Goal: Ask a question: Seek information or help from site administrators or community

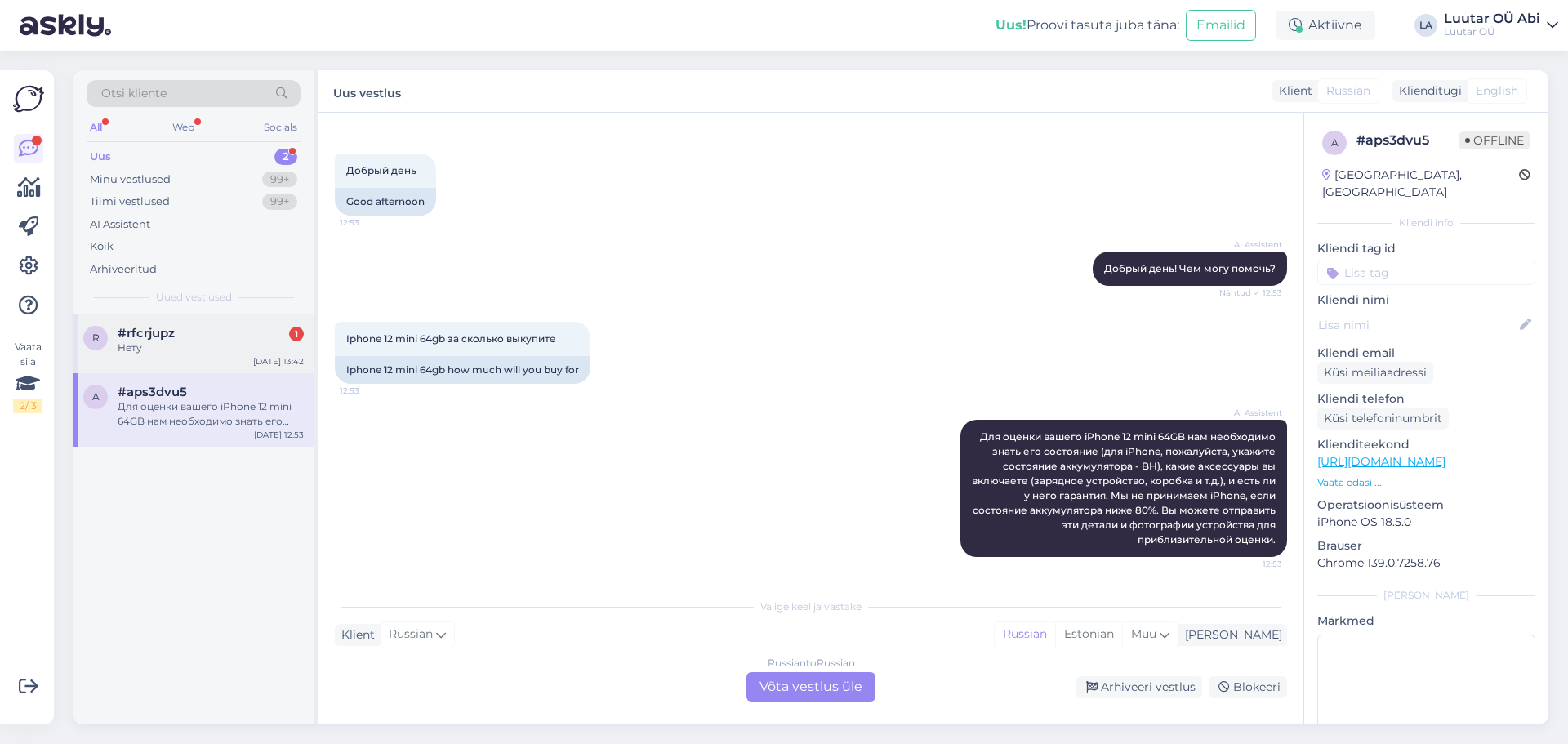
click at [167, 345] on div "Нету" at bounding box center [210, 348] width 186 height 15
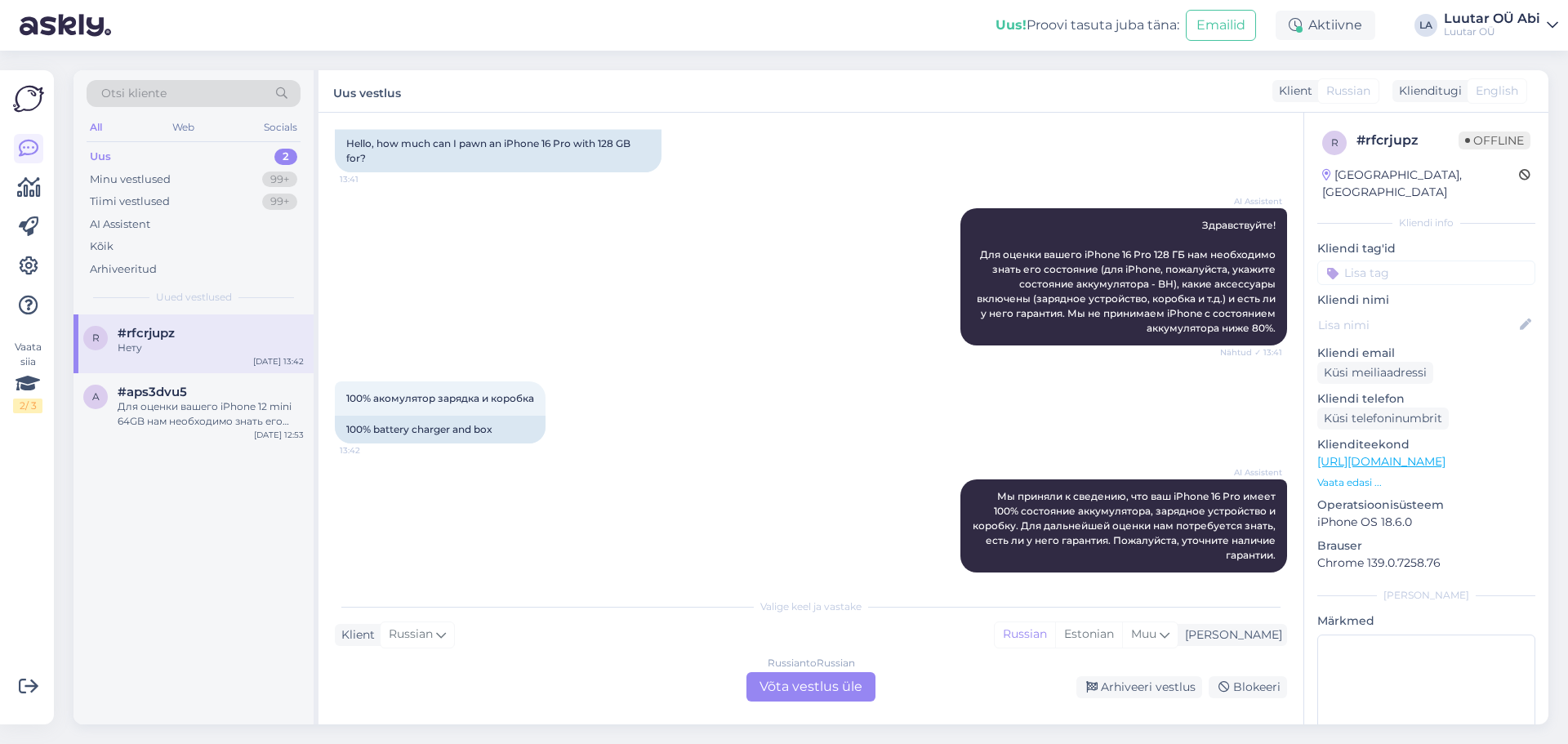
scroll to position [3, 0]
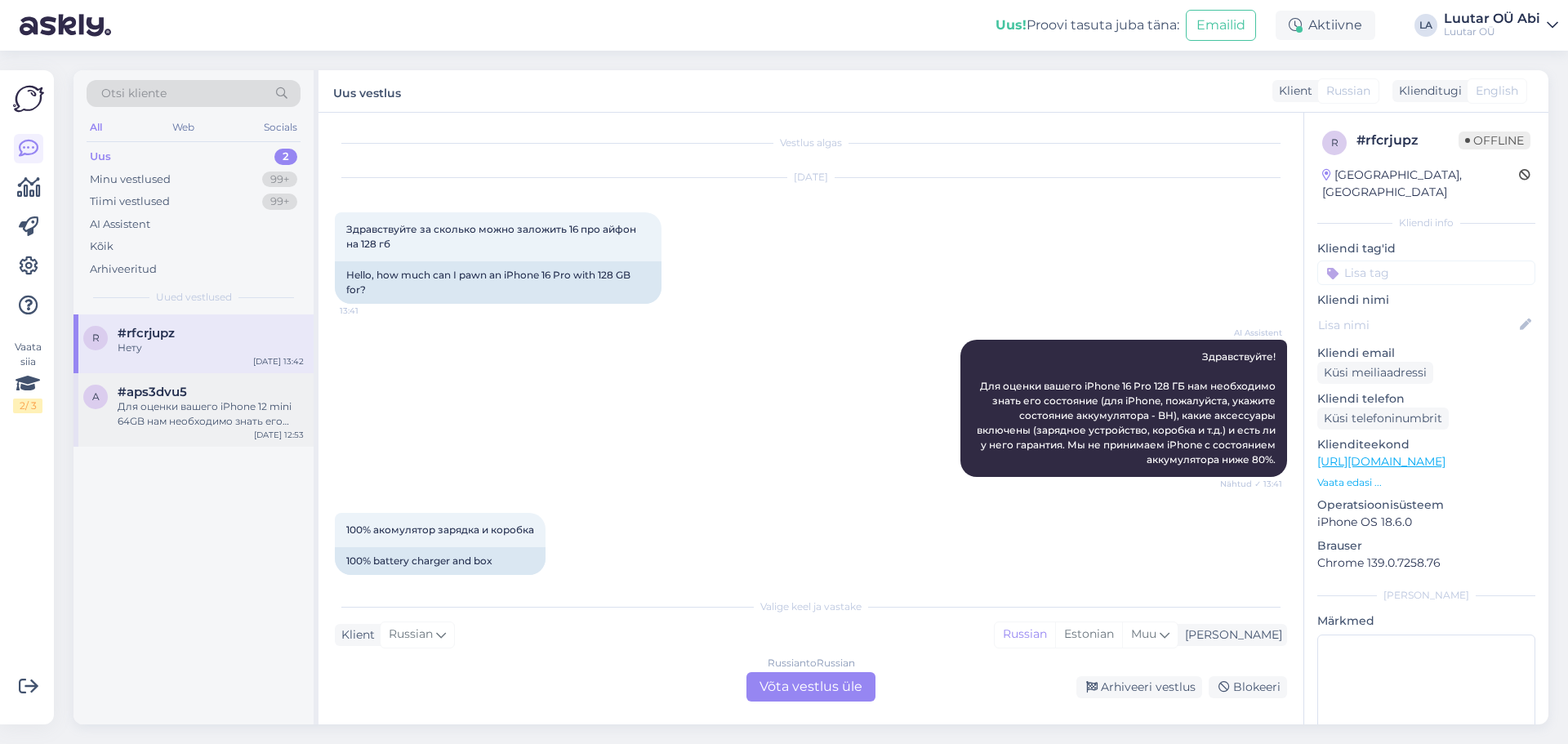
click at [259, 410] on div "Для оценки вашего iPhone 12 mini 64GB нам необходимо знать его состояние (для i…" at bounding box center [210, 414] width 186 height 30
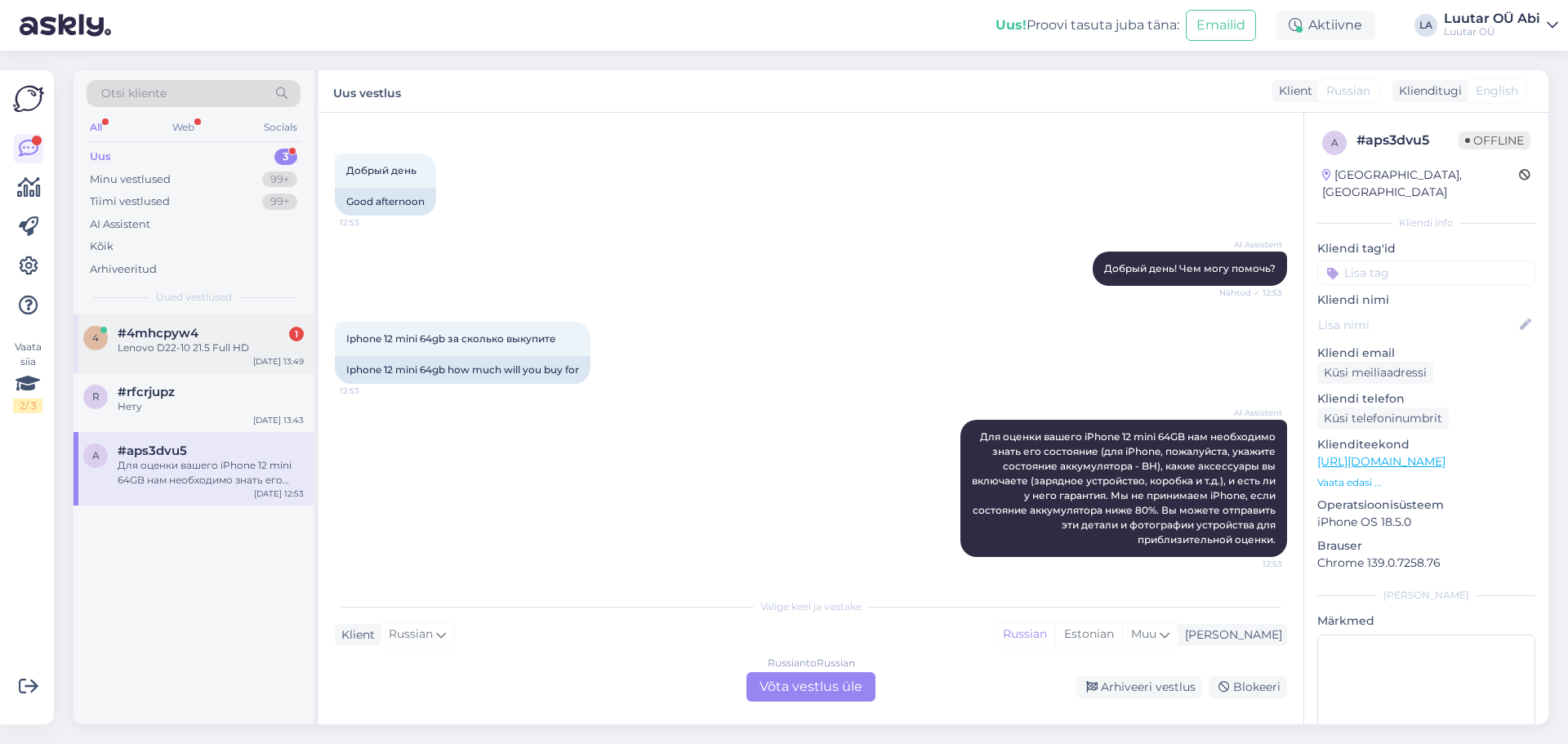
click at [209, 332] on div "#4mhcpyw4 1" at bounding box center [210, 333] width 186 height 15
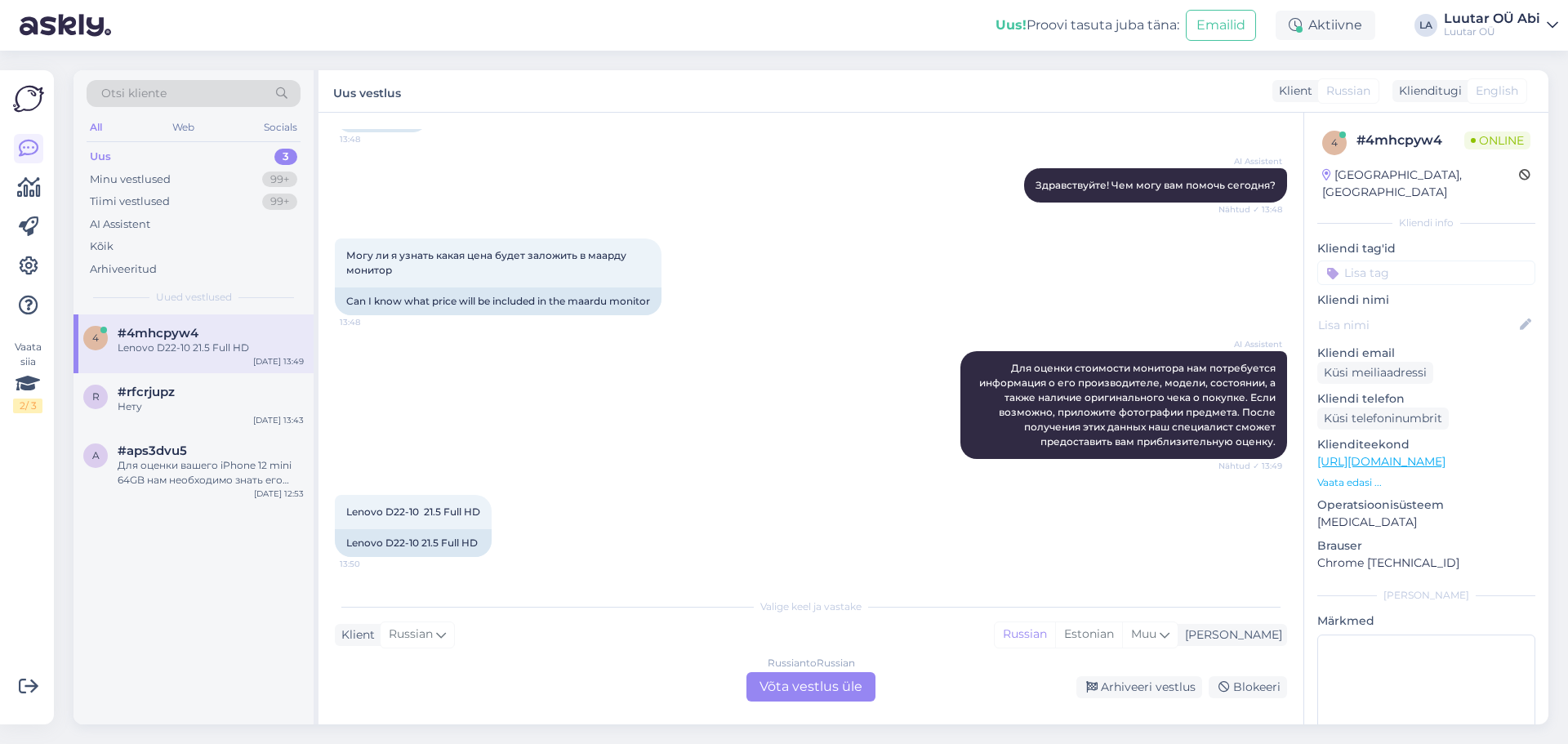
click at [788, 683] on div "Russian to Russian Võta vestlus üle" at bounding box center [811, 687] width 129 height 30
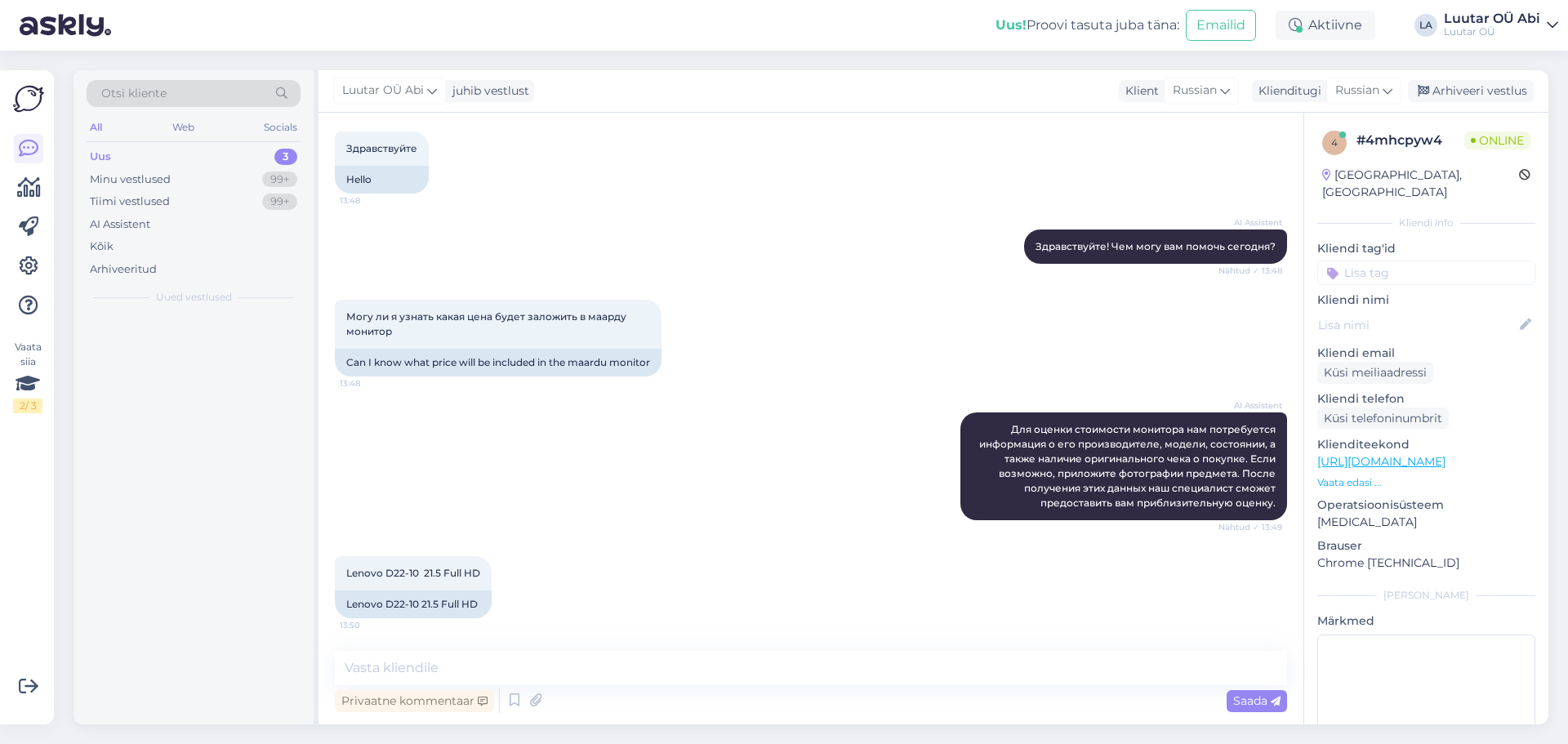
scroll to position [99, 0]
click at [612, 657] on textarea at bounding box center [811, 668] width 952 height 35
type textarea "c"
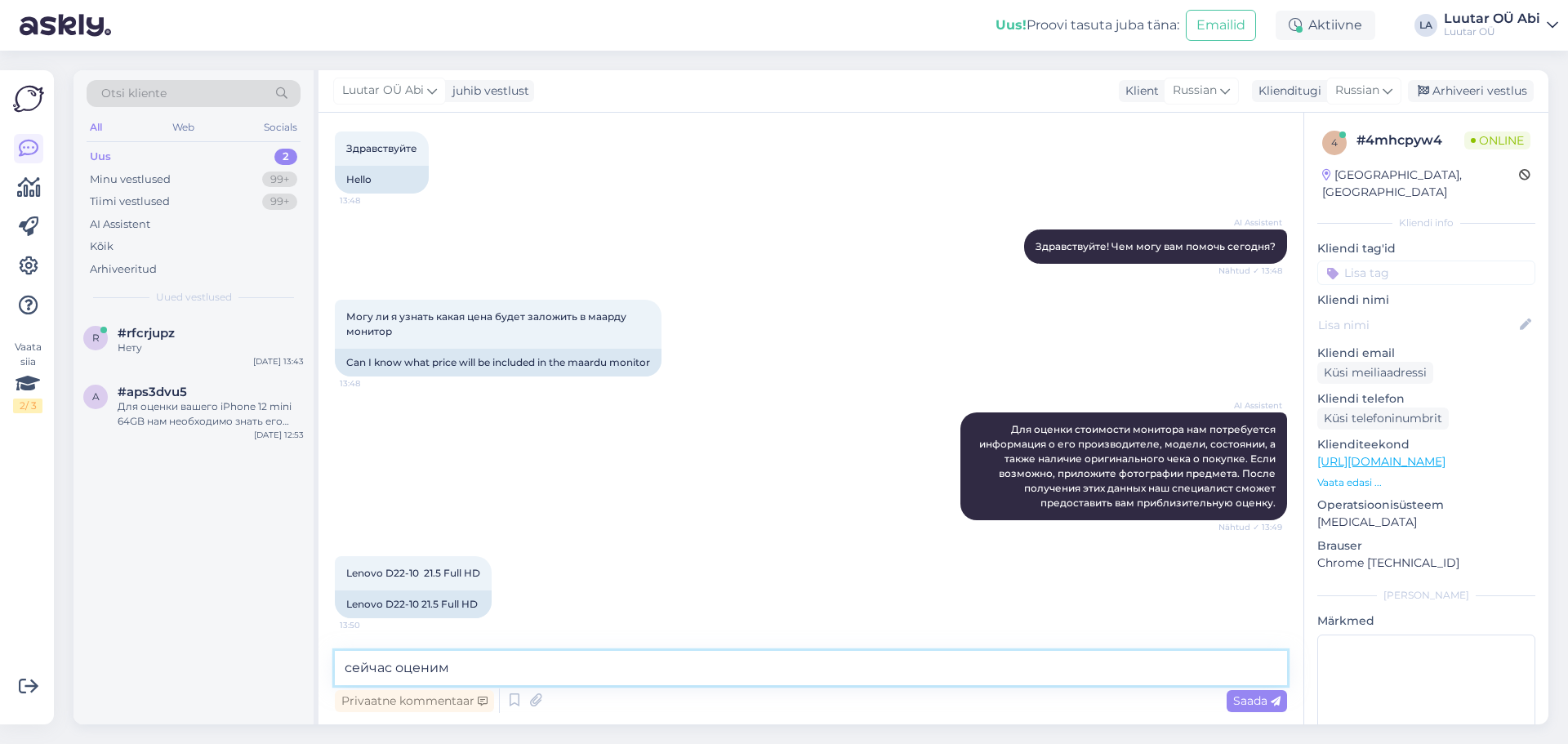
type textarea "сейчас оценим"
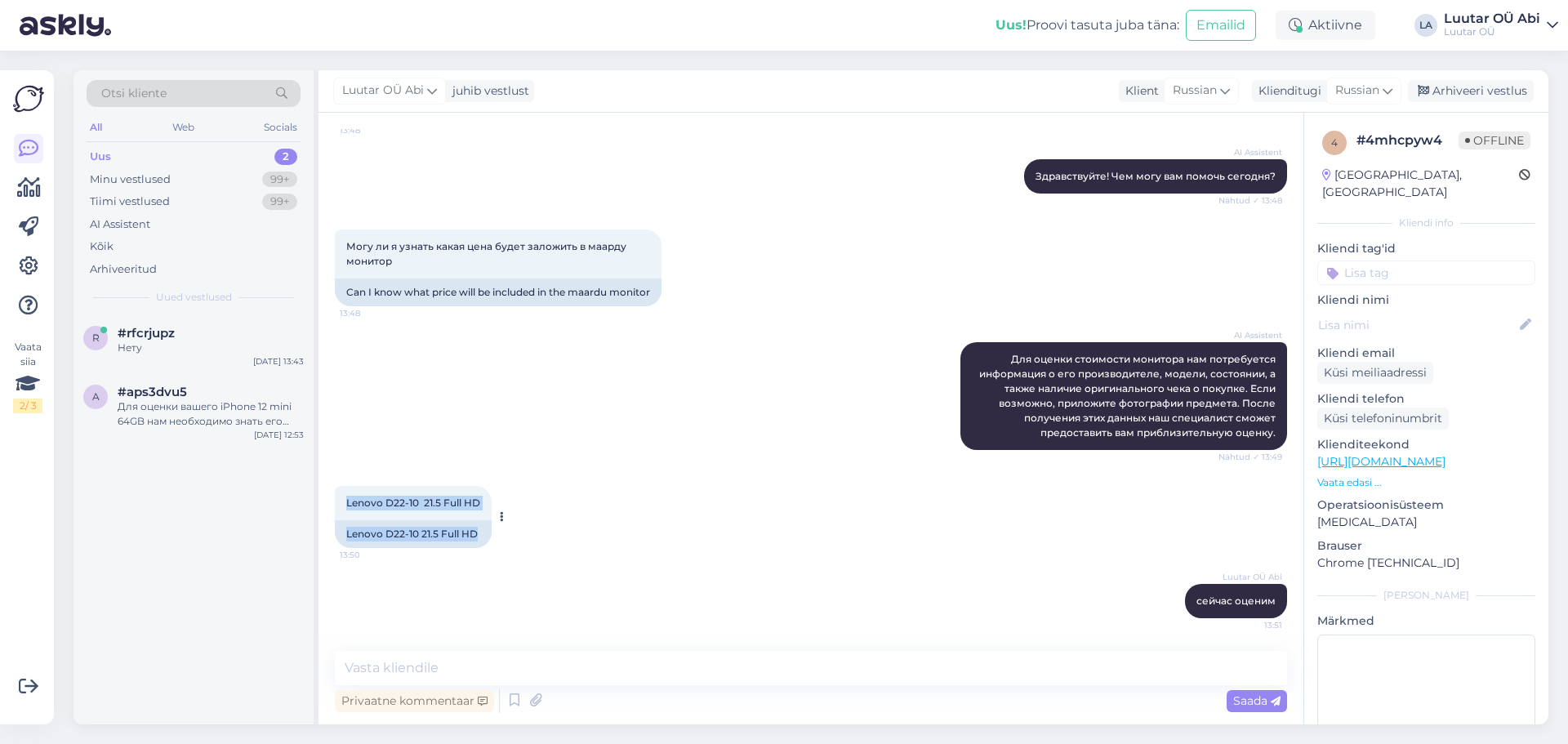
drag, startPoint x: 319, startPoint y: 485, endPoint x: 504, endPoint y: 498, distance: 185.5
click at [504, 498] on div "Vestlus algas [DATE] Здравствуйте 13:48 Hello AI Assistent Здравствуйте! Чем мо…" at bounding box center [810, 418] width 985 height 612
copy div "Lenovo D22-10 21.5 Full HD 13:50 Lenovo D22-10 21.5 Full HD"
click at [191, 404] on div "Для оценки вашего iPhone 12 mini 64GB нам необходимо знать его состояние (для i…" at bounding box center [210, 414] width 186 height 30
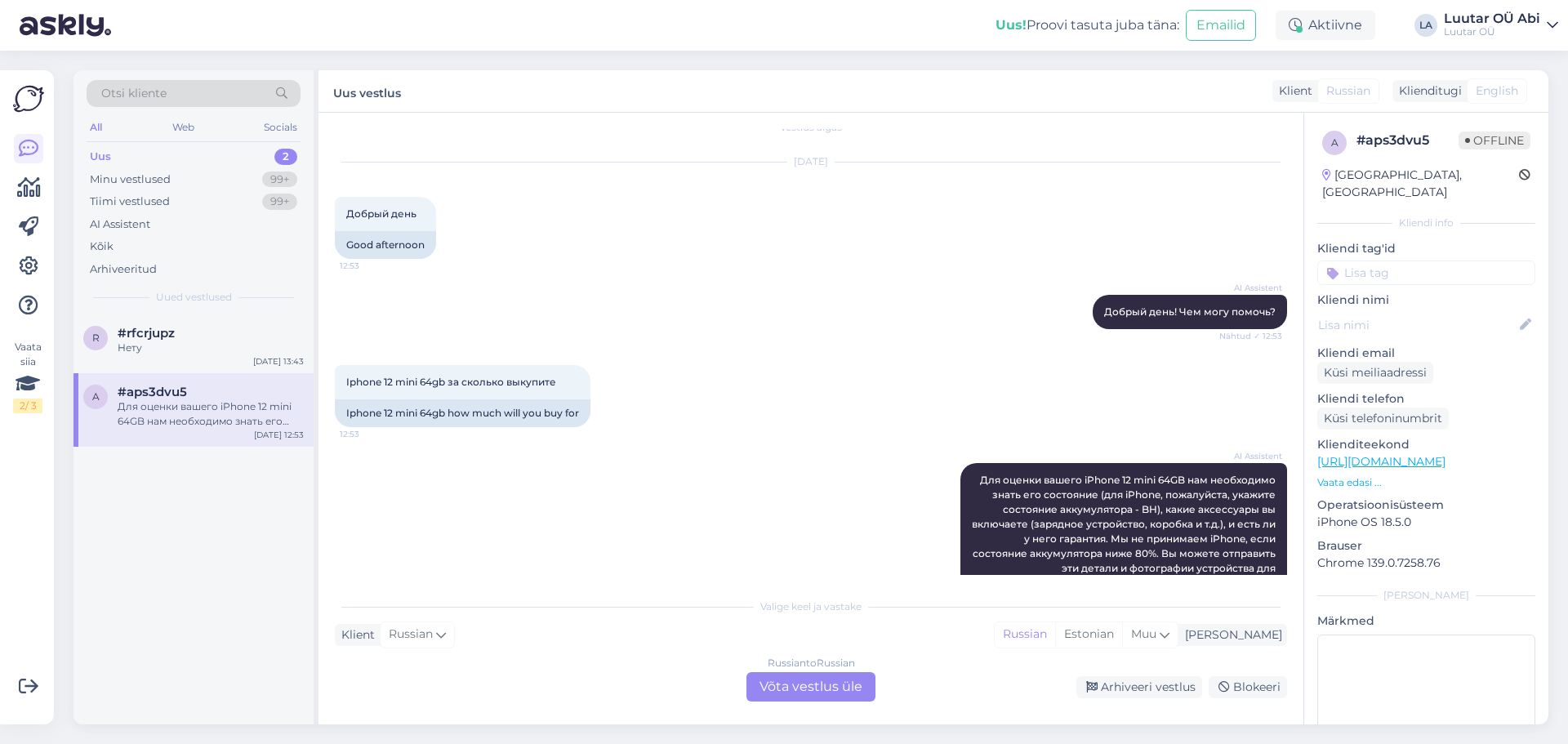
scroll to position [0, 0]
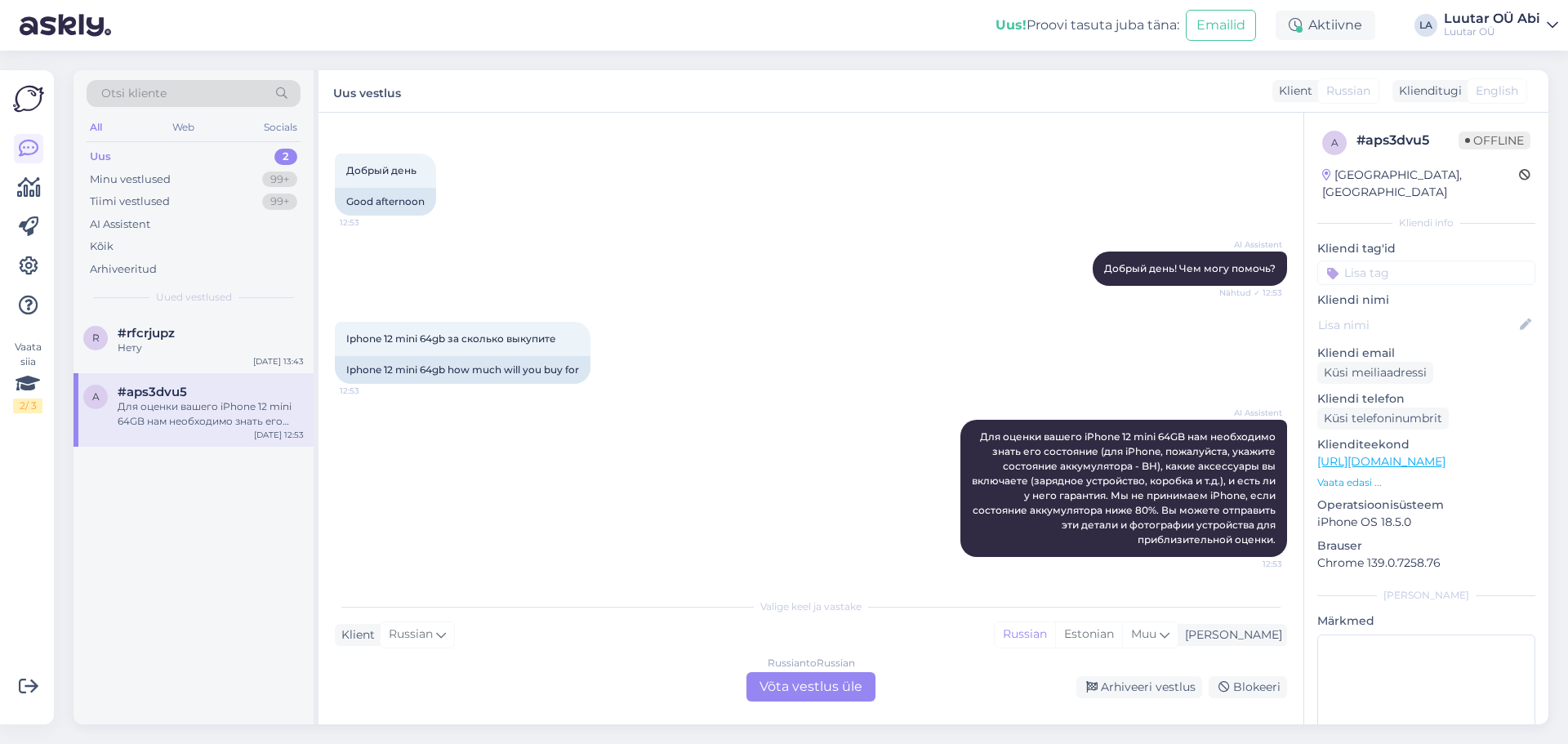
click at [786, 685] on div "Russian to Russian Võta vestlus üle" at bounding box center [811, 687] width 129 height 30
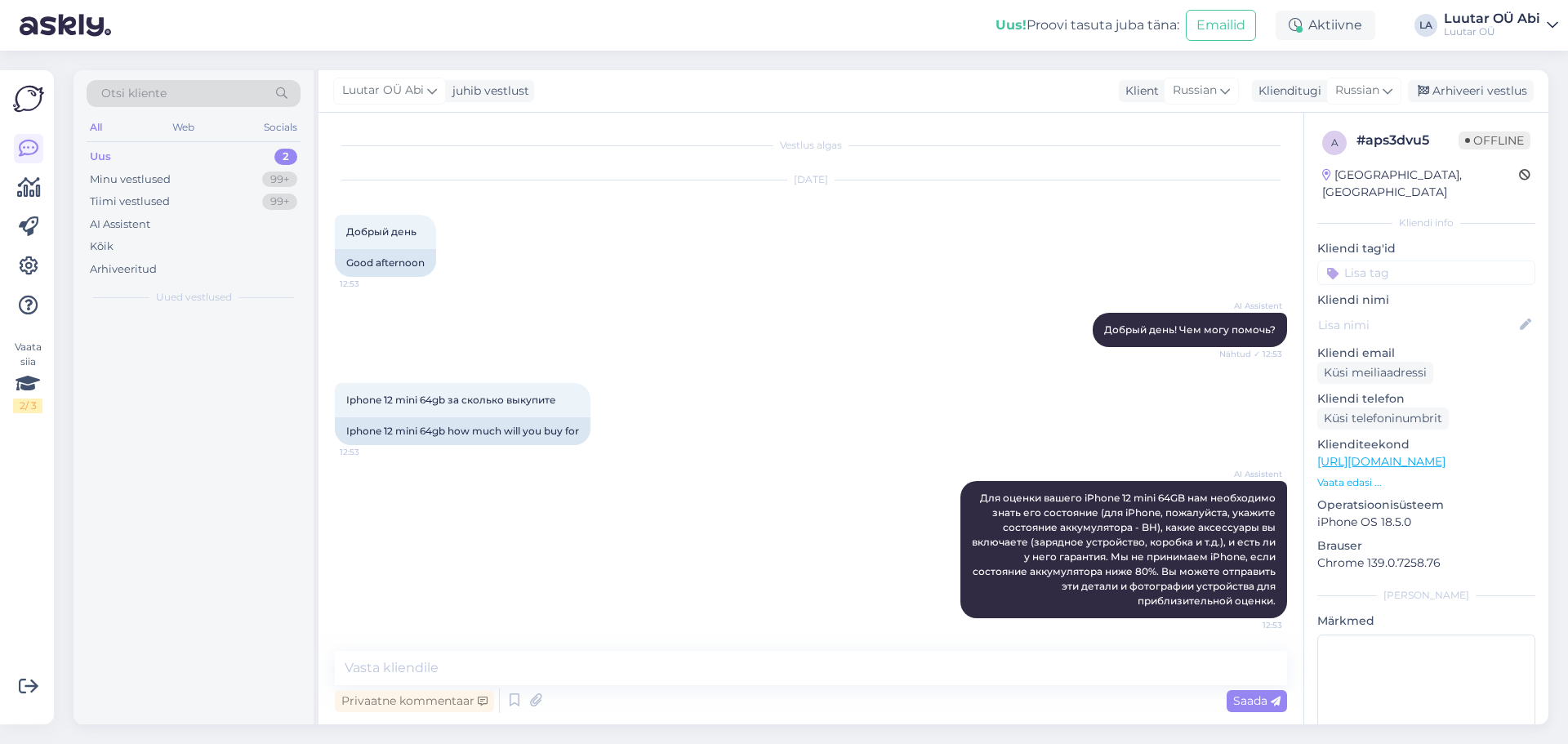
scroll to position [1, 0]
click at [623, 685] on textarea at bounding box center [811, 668] width 952 height 35
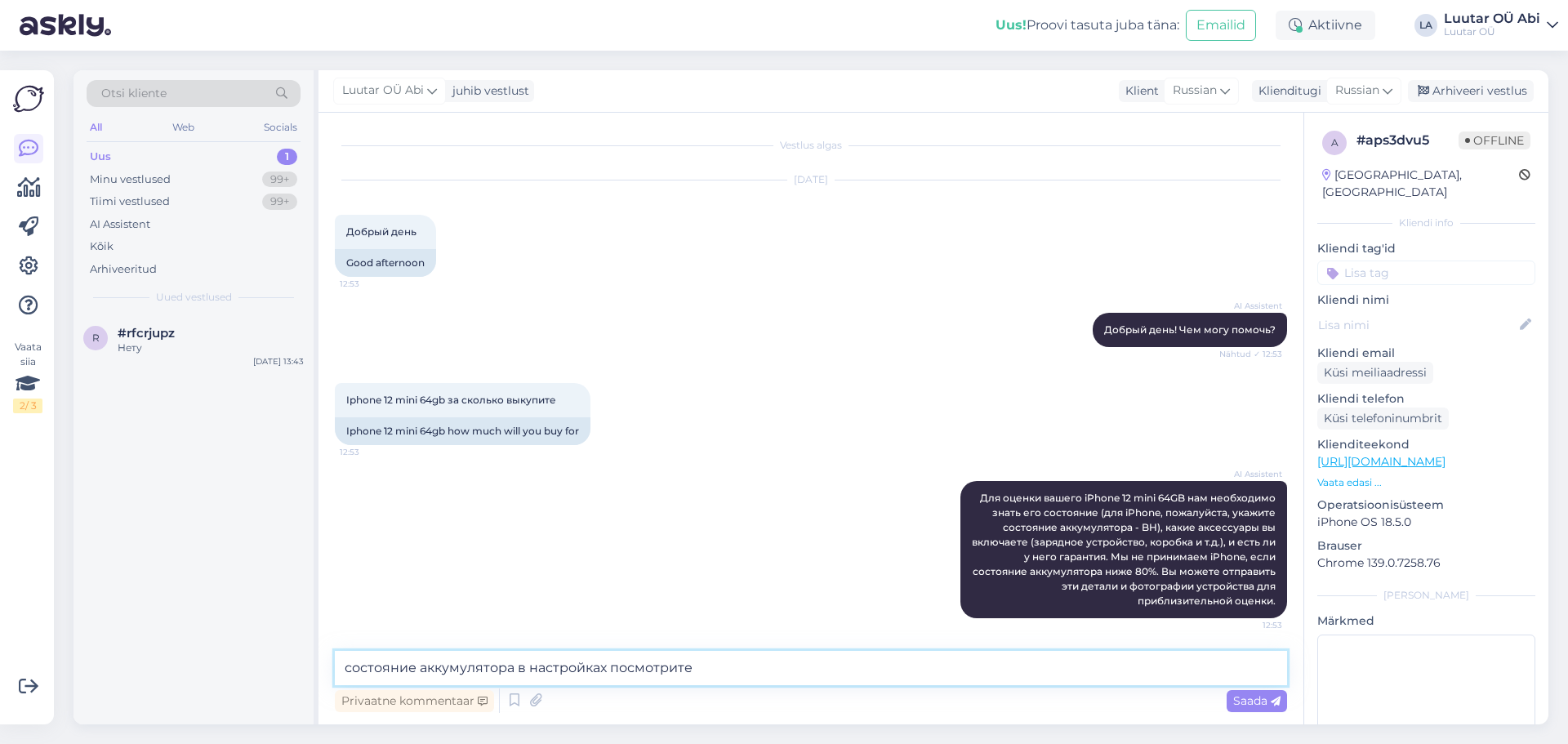
type textarea "состояние аккумулятора в настройках посмотрите"
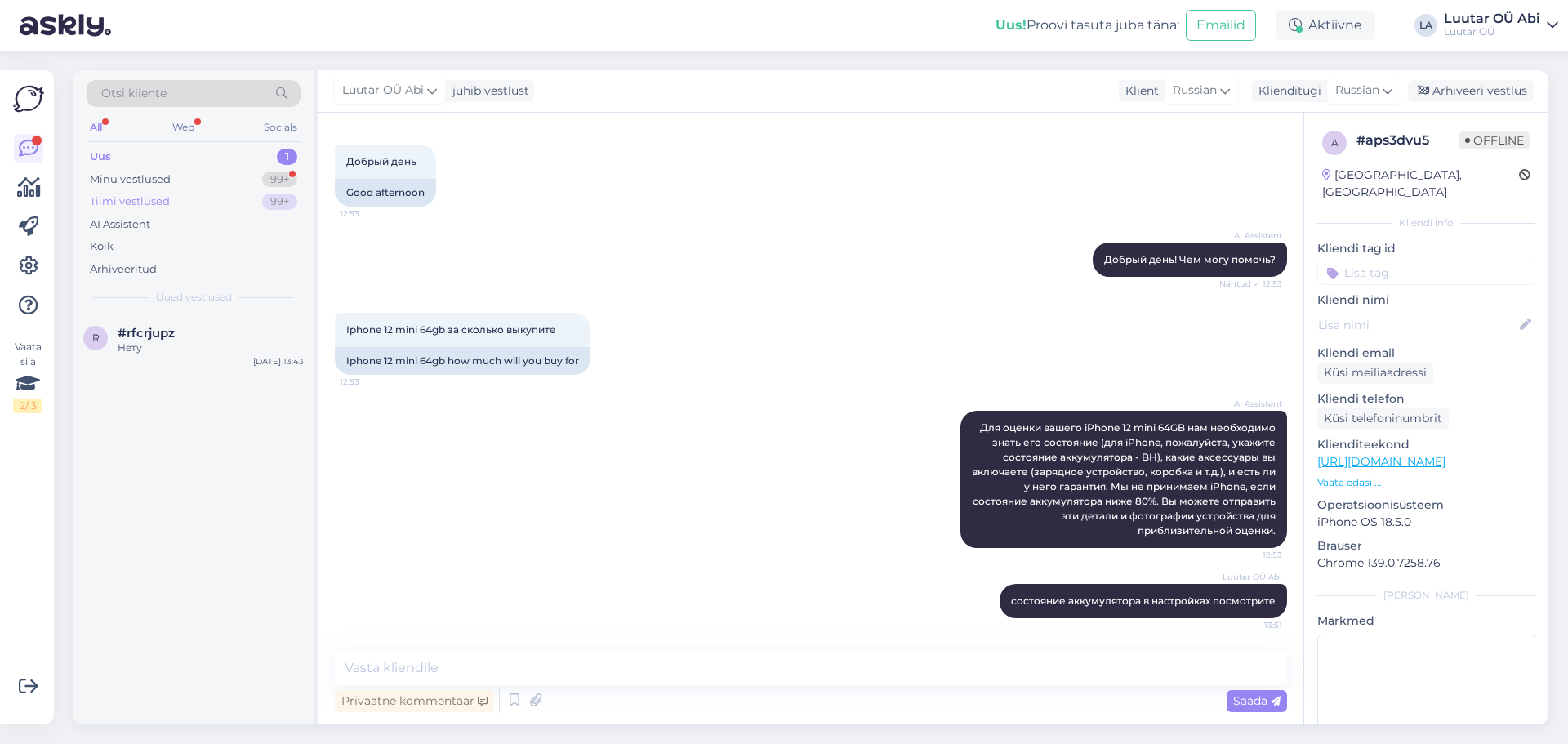
drag, startPoint x: 228, startPoint y: 181, endPoint x: 233, endPoint y: 201, distance: 20.6
click at [228, 180] on div "Minu vestlused 99+" at bounding box center [194, 179] width 214 height 23
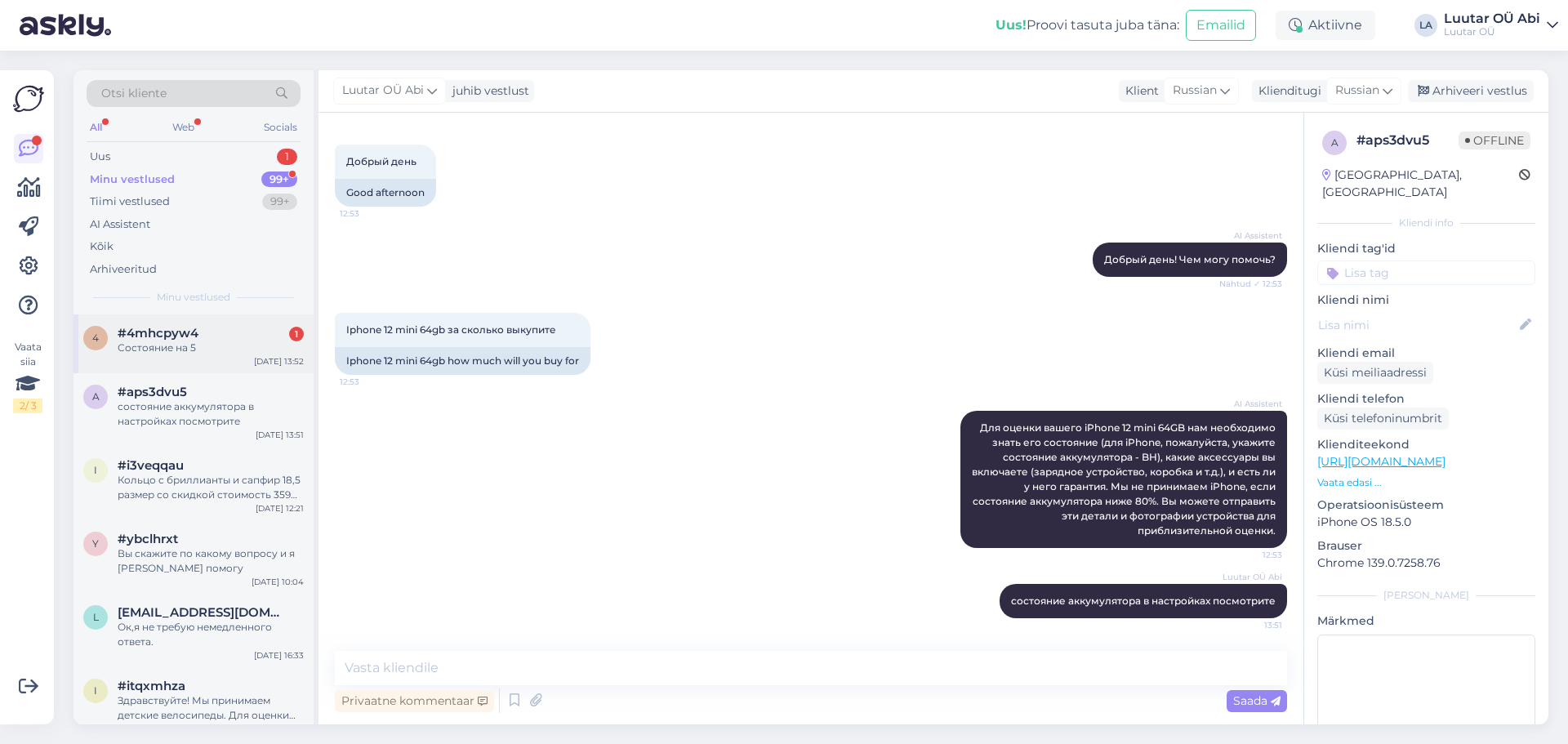
click at [237, 342] on div "Состояние на 5" at bounding box center [210, 348] width 186 height 15
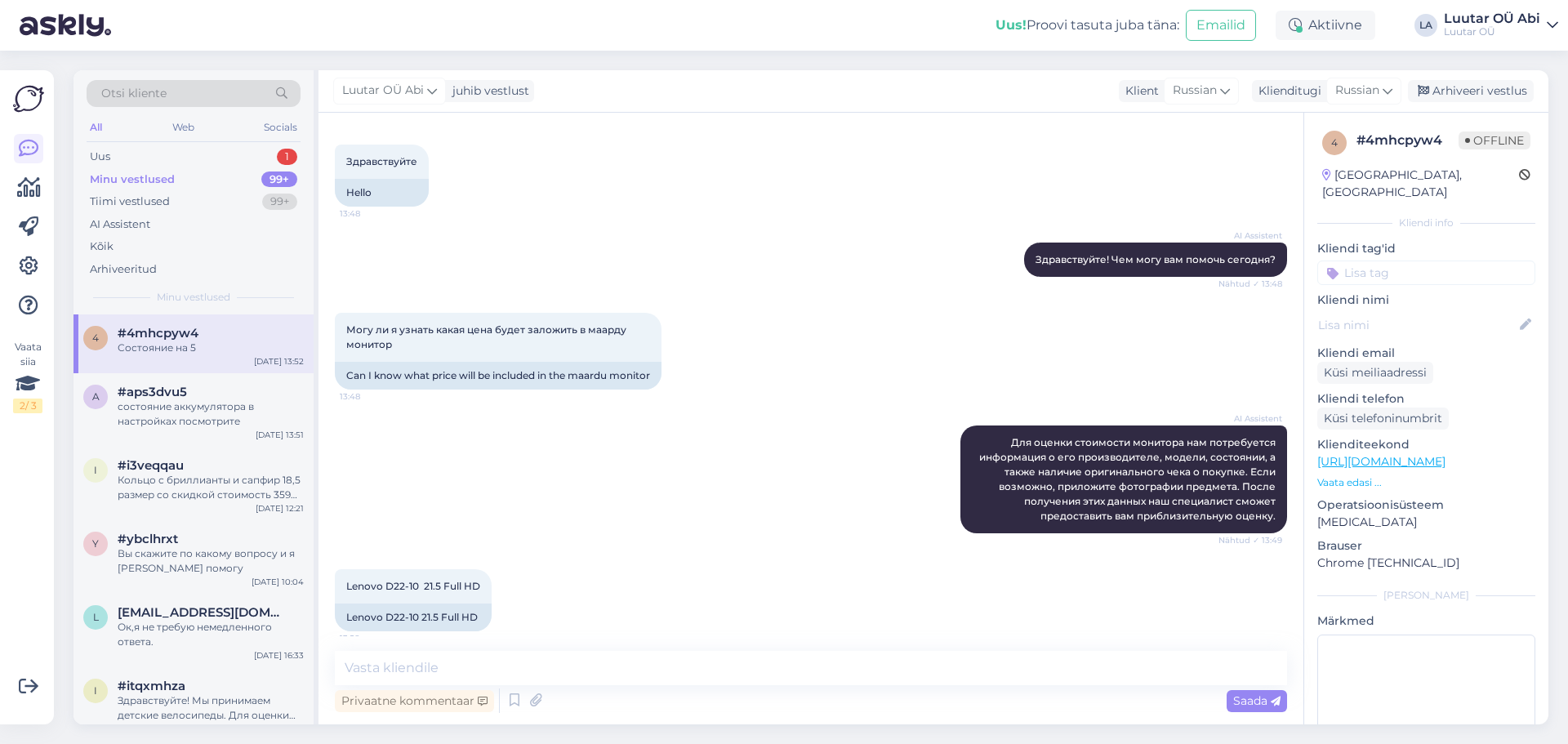
scroll to position [239, 0]
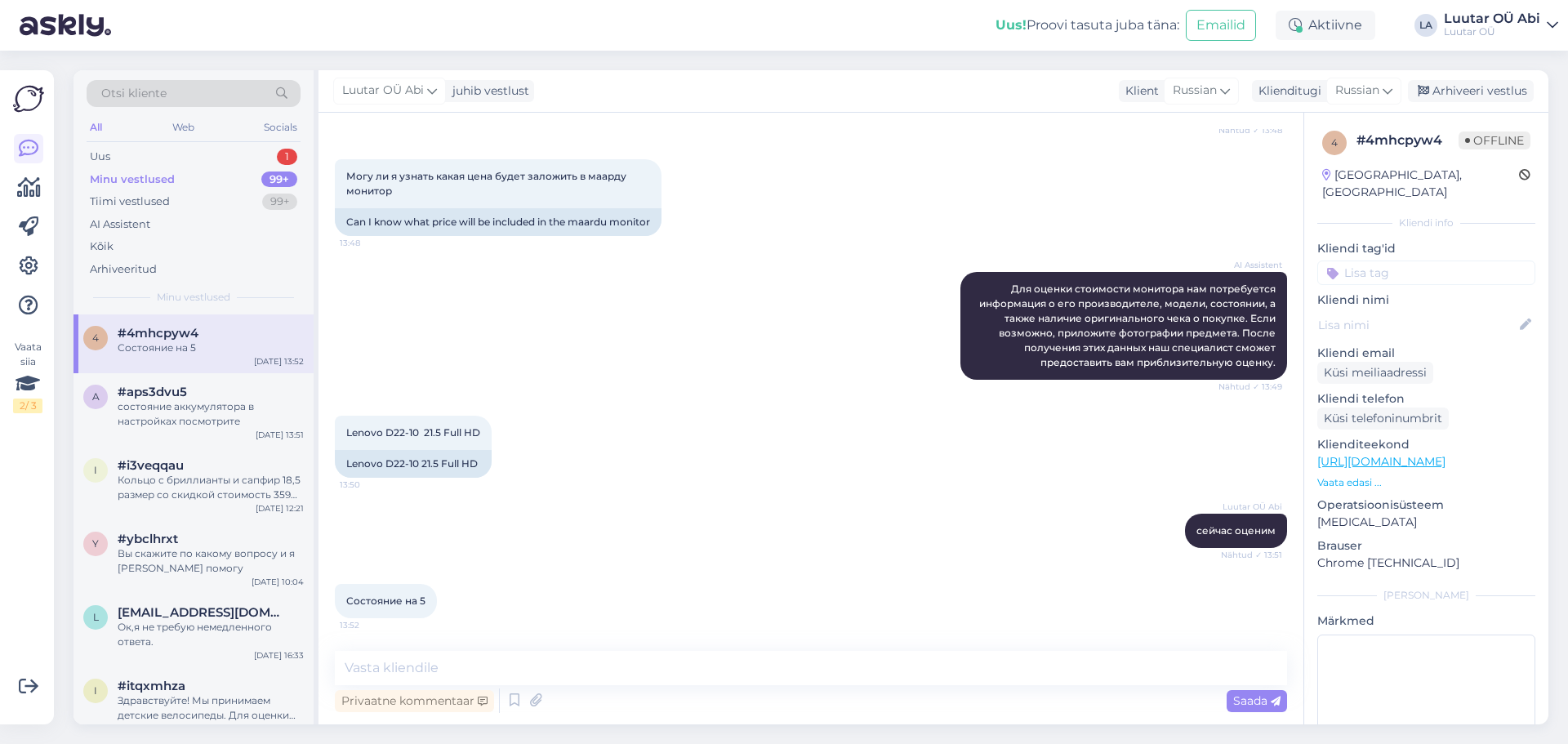
click at [635, 646] on div "Vestlus algas [DATE] Здравствуйте 13:48 Hello AI Assistent Здравствуйте! Чем мо…" at bounding box center [810, 418] width 985 height 612
click at [635, 664] on textarea at bounding box center [811, 668] width 952 height 35
click at [346, 663] on textarea "HDMI" at bounding box center [811, 668] width 952 height 35
type textarea "у Вас есть там выход HDMI"
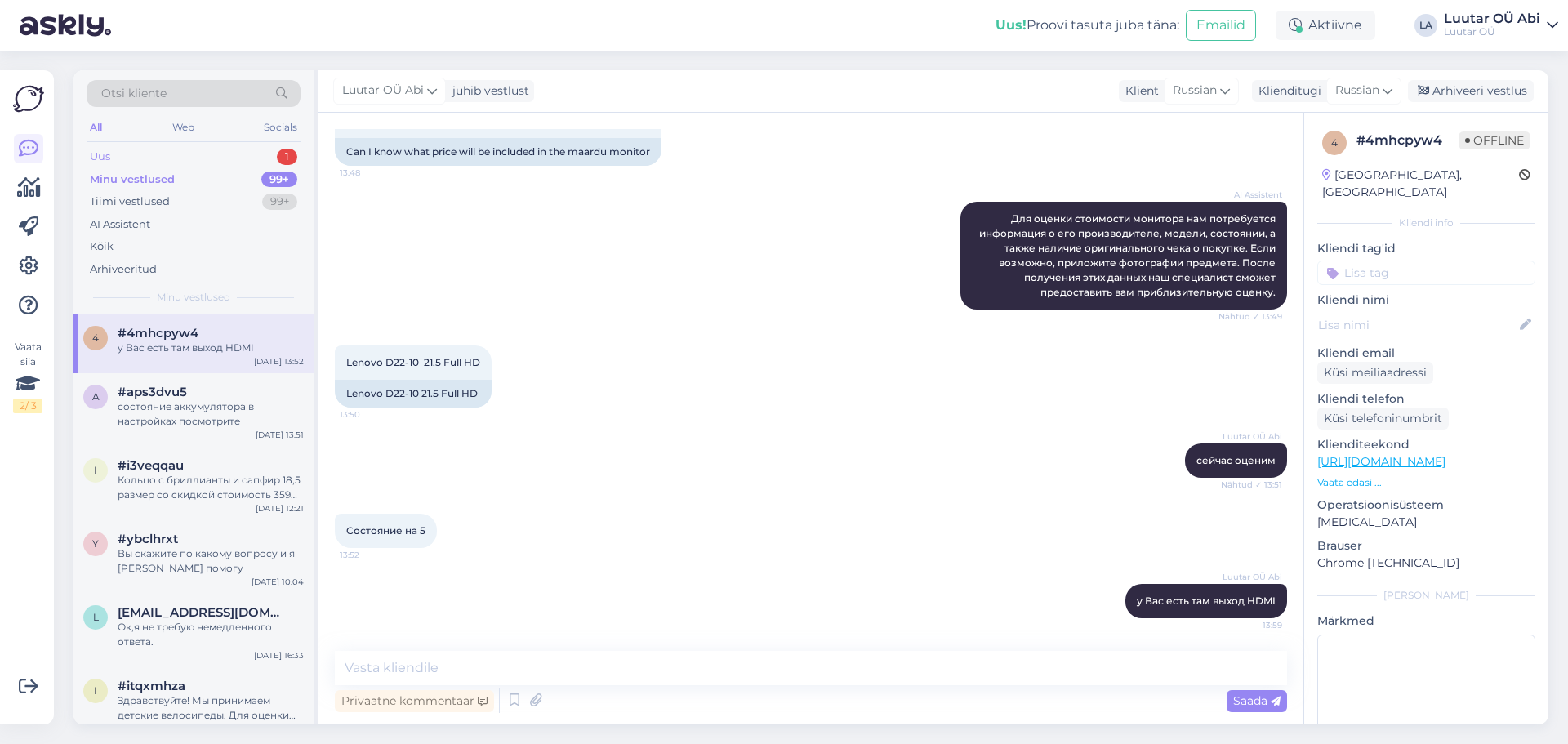
click at [213, 151] on div "Uus 1" at bounding box center [194, 156] width 214 height 23
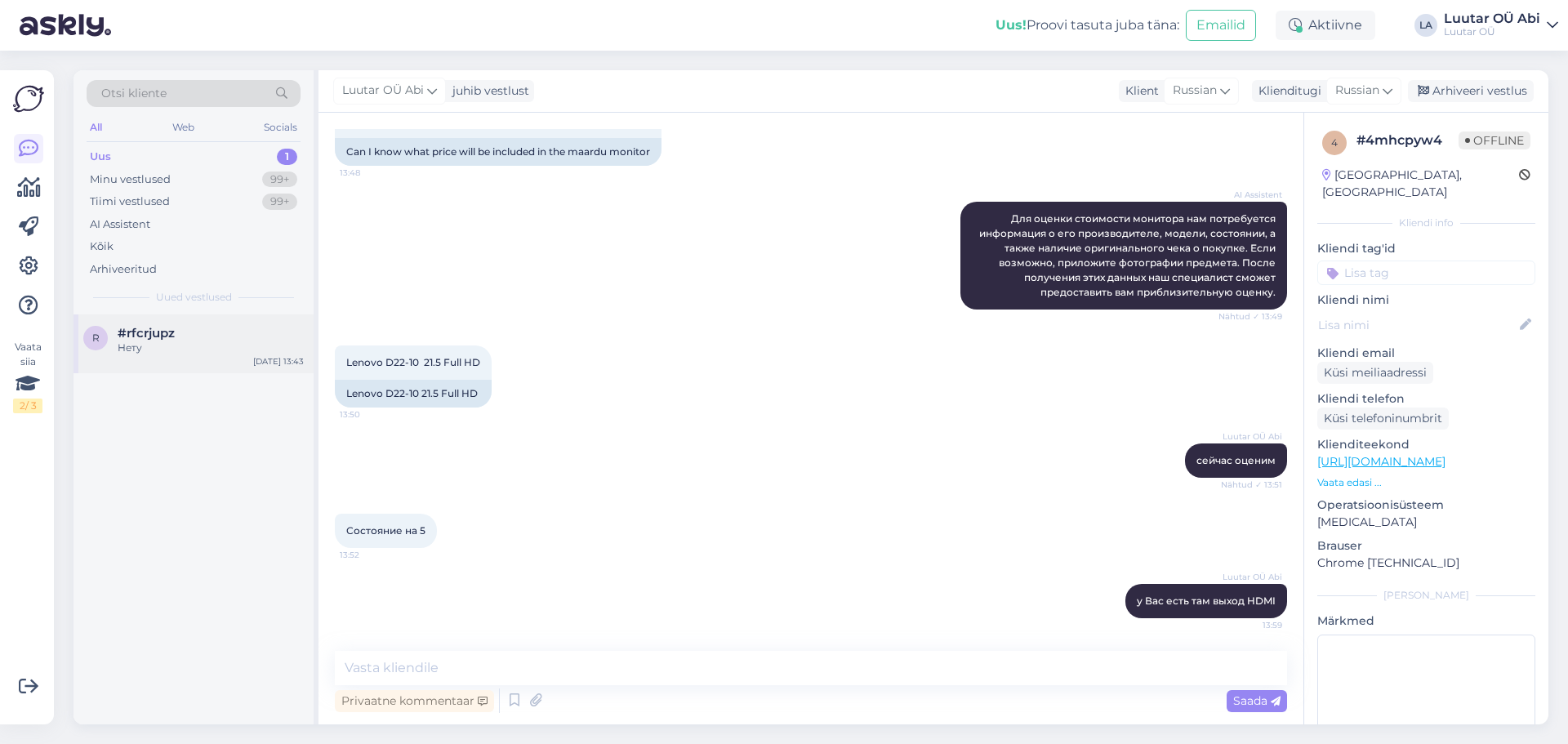
click at [227, 355] on div "Нету" at bounding box center [210, 348] width 186 height 15
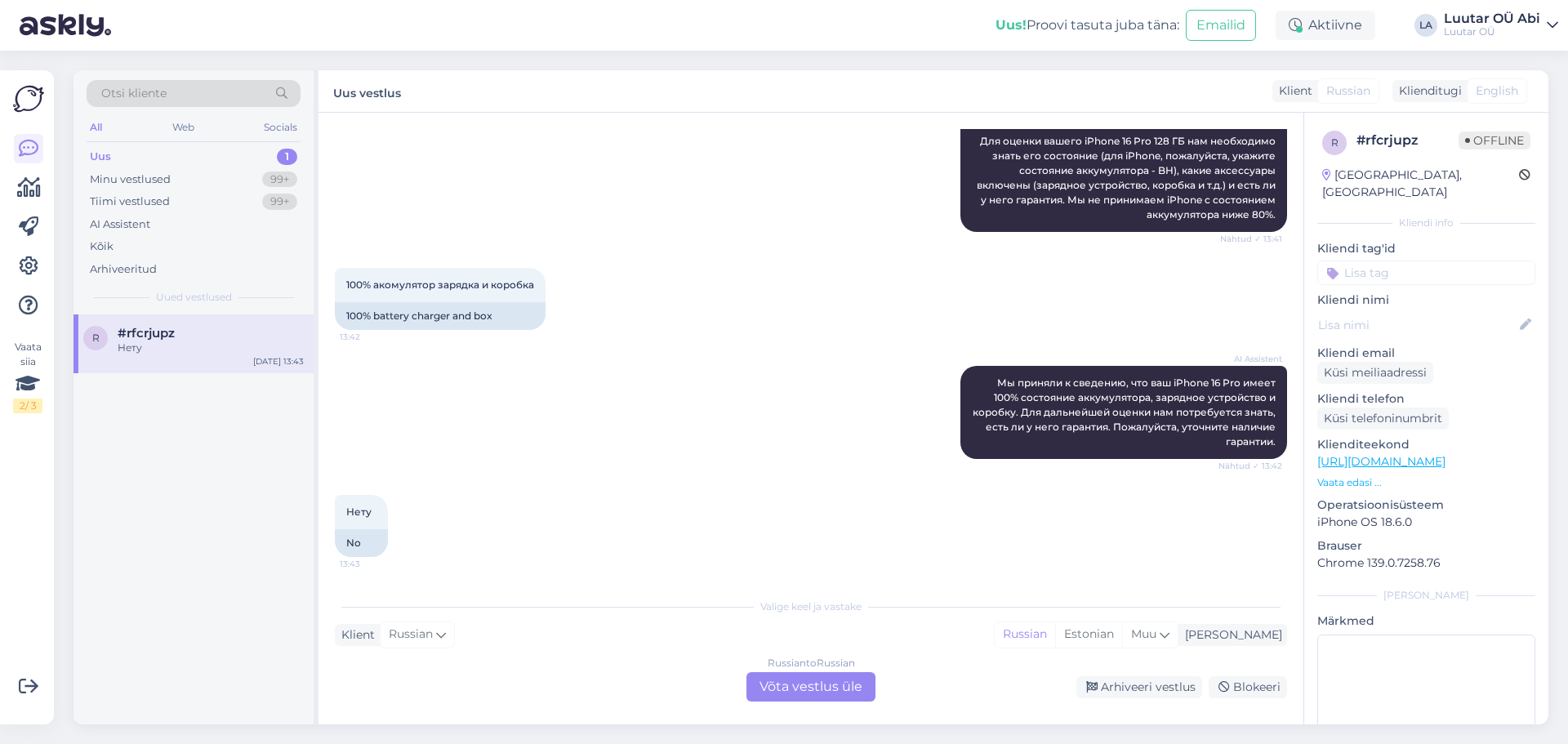
click at [642, 299] on div "100% акомулятор зарядка и коробка 13:42 100% battery charger and box" at bounding box center [811, 298] width 952 height 98
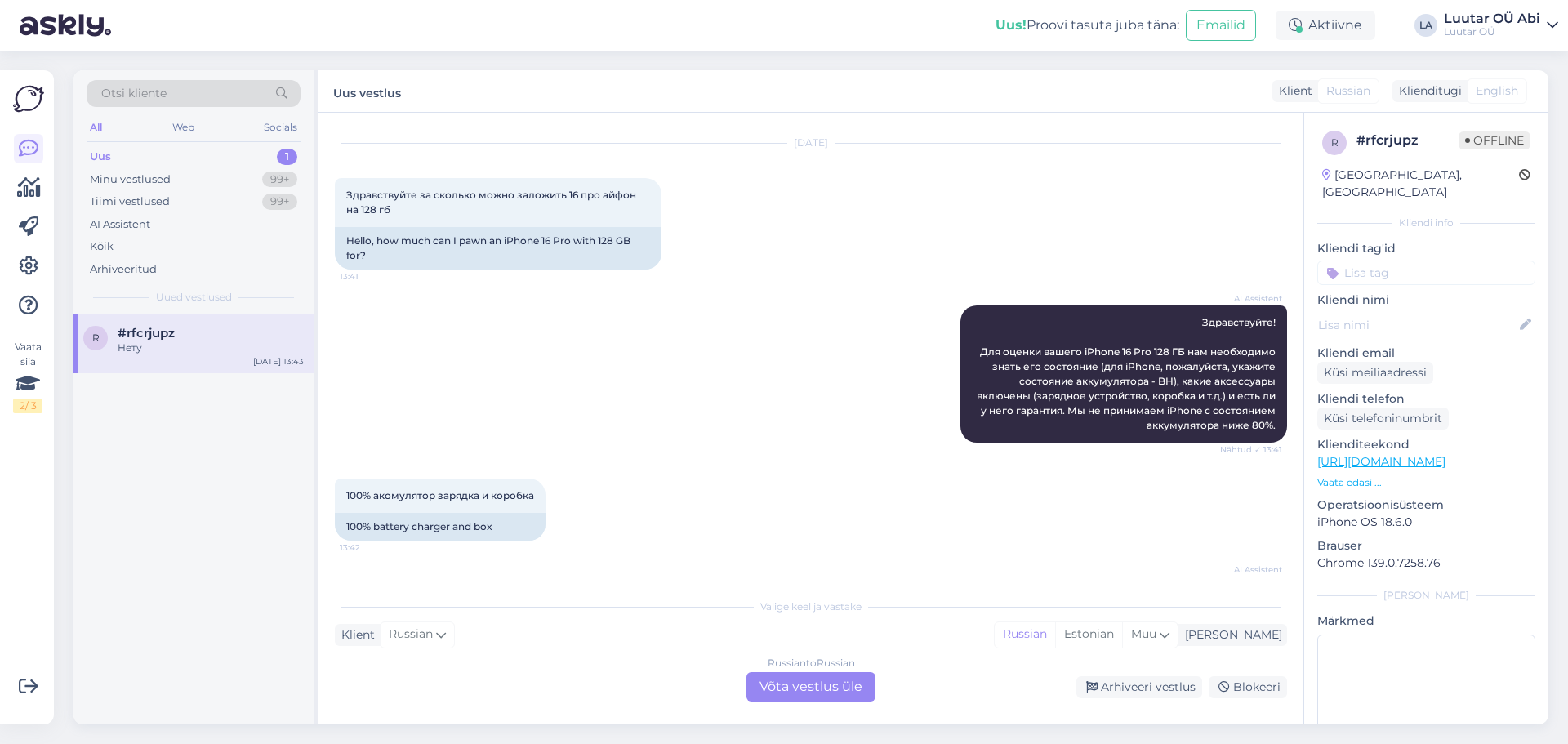
scroll to position [0, 0]
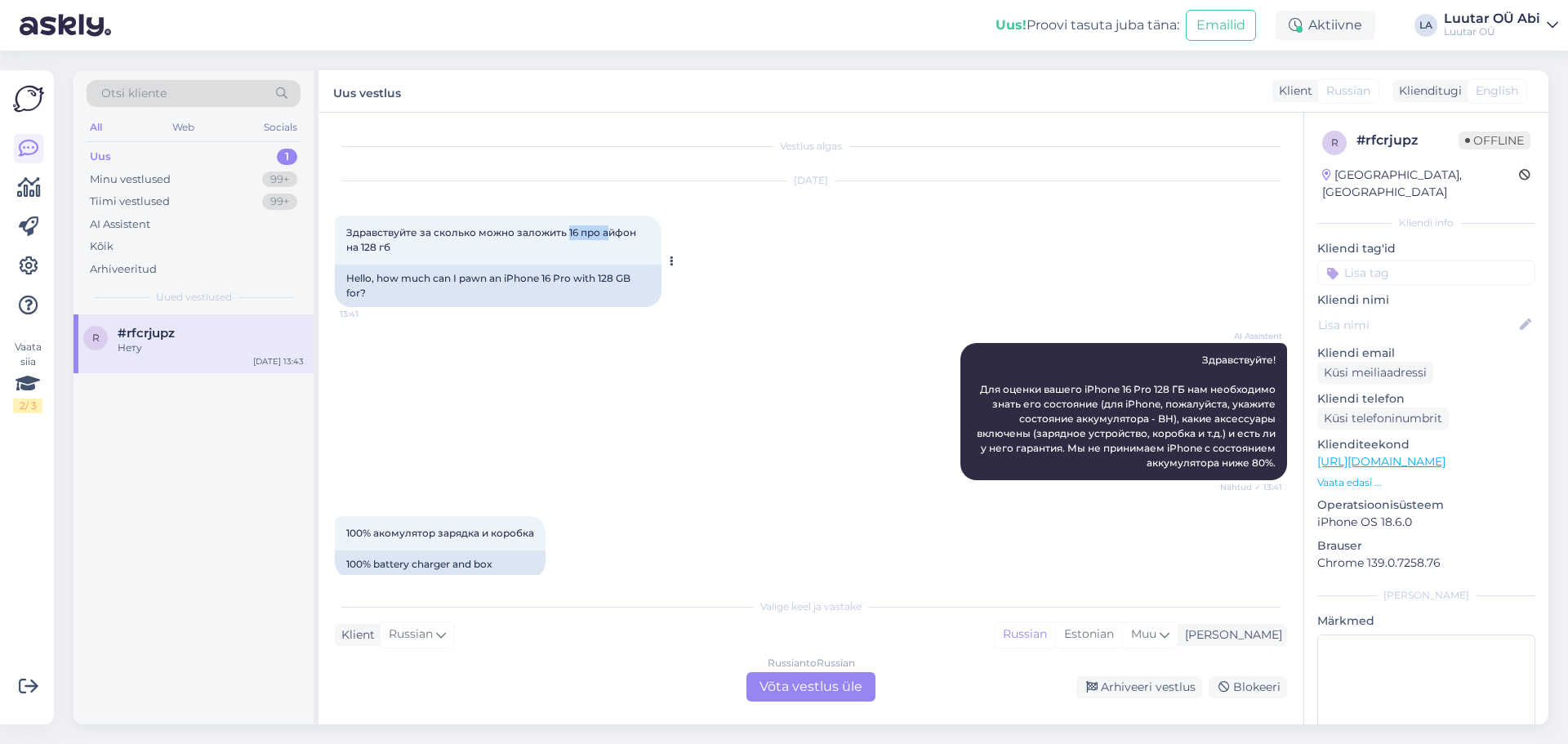
drag, startPoint x: 566, startPoint y: 233, endPoint x: 609, endPoint y: 237, distance: 43.2
click at [609, 237] on span "Здравствуйте за сколько можно заложить 16 про айфон на 128 гб" at bounding box center [492, 239] width 292 height 27
click at [671, 445] on div "AI Assistent Здравствуйте! Для оценки вашего iPhone 16 Pro 128 ГБ нам необходим…" at bounding box center [811, 411] width 952 height 173
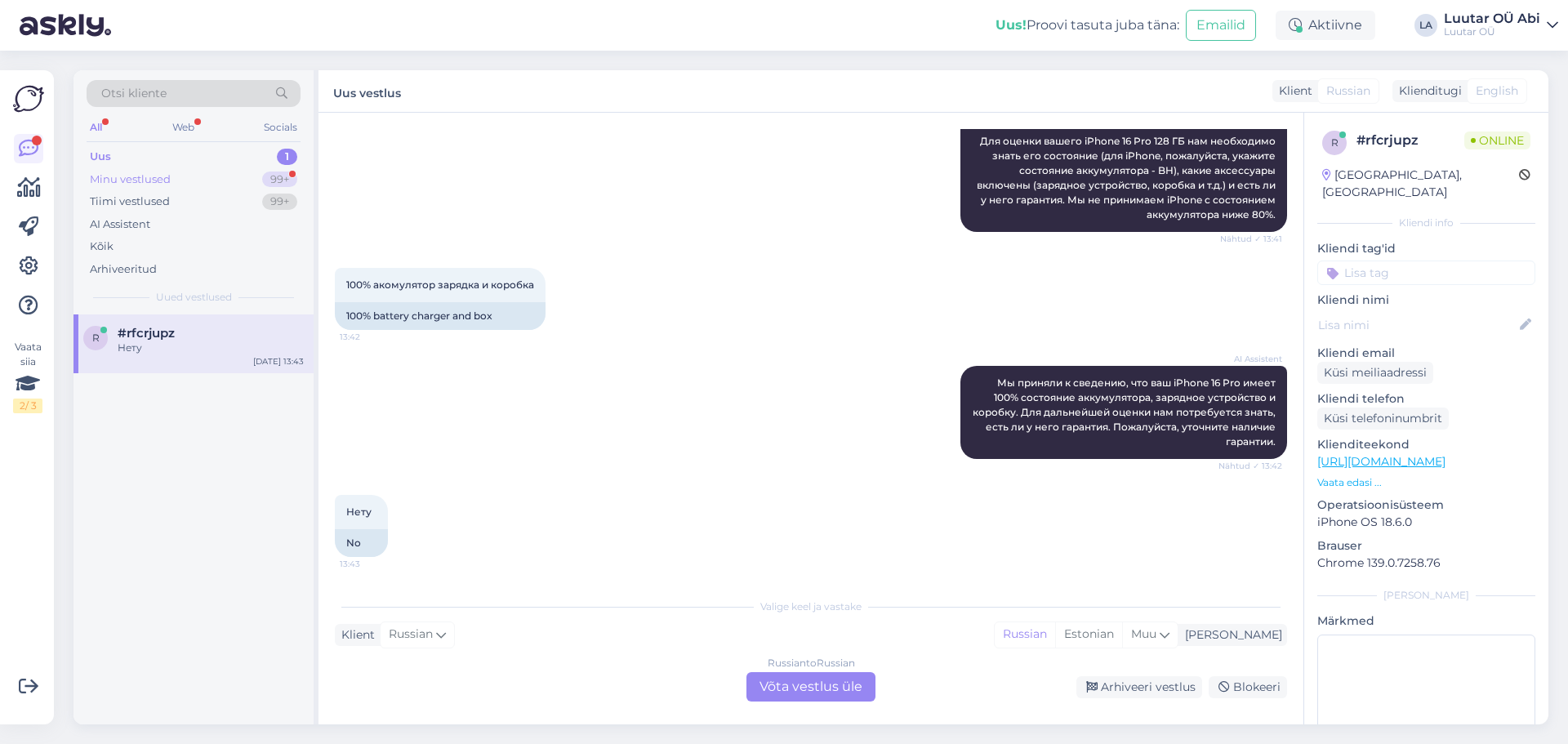
click at [243, 171] on div "Minu vestlused 99+" at bounding box center [194, 179] width 214 height 23
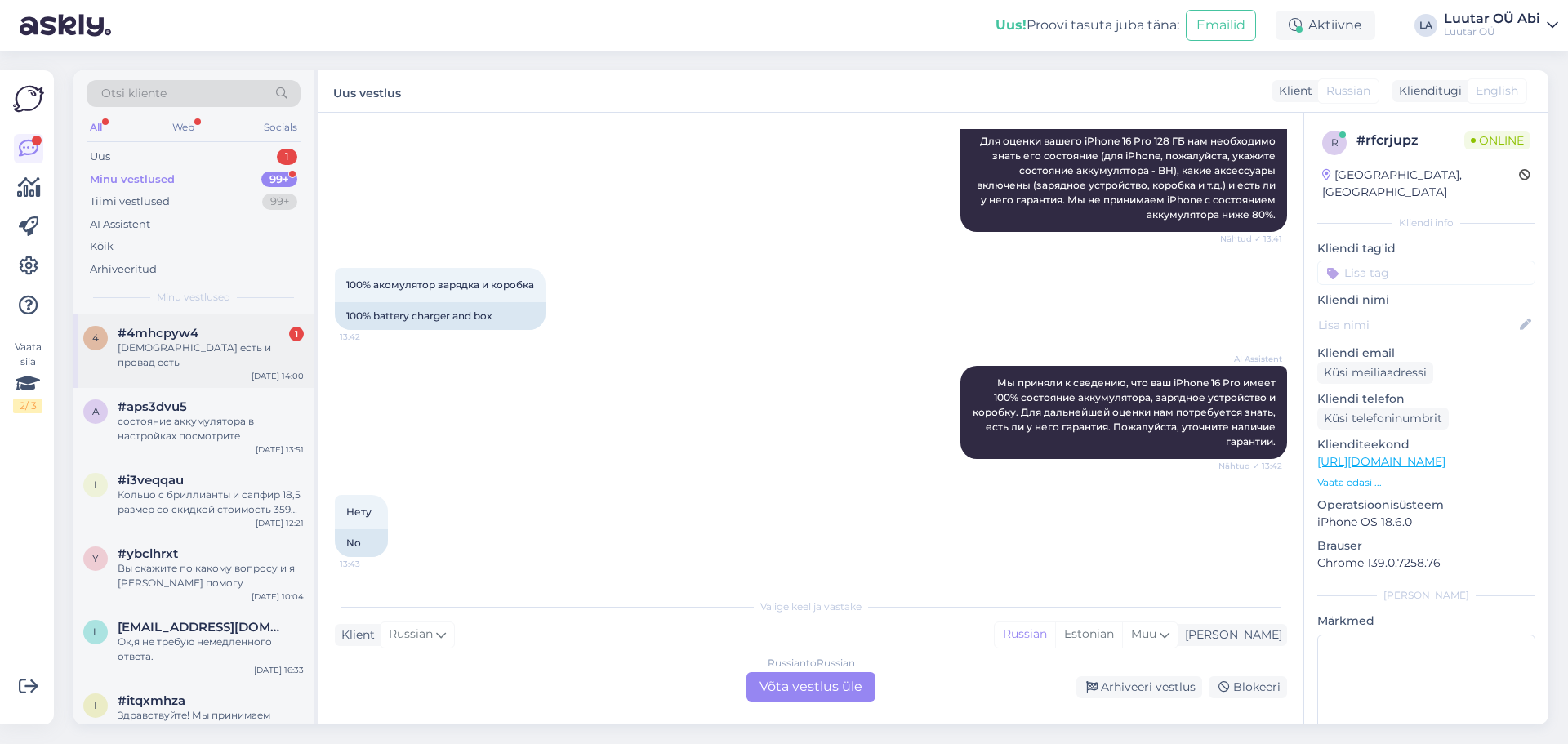
click at [238, 346] on div "[DEMOGRAPHIC_DATA] есть и провад есть" at bounding box center [210, 356] width 186 height 30
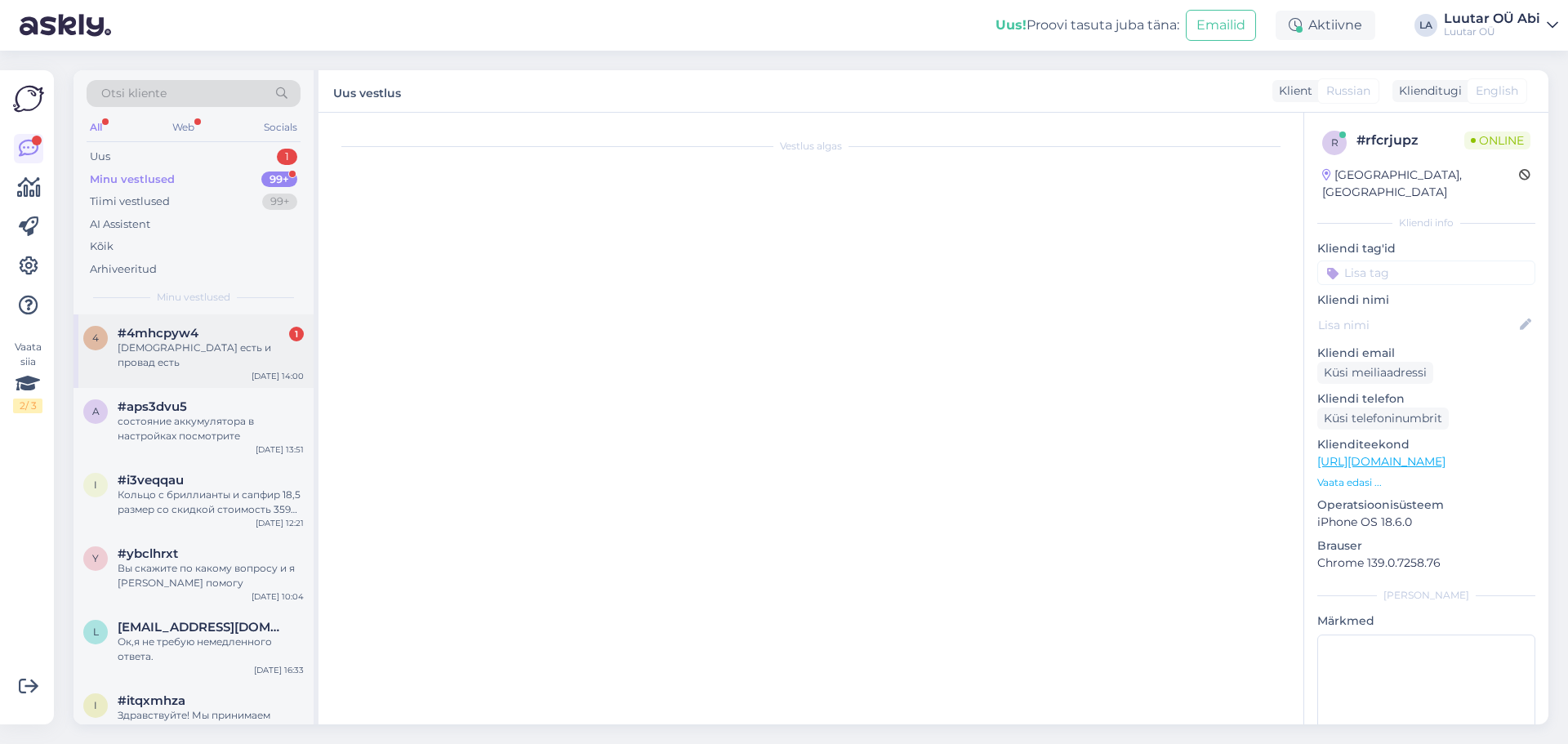
scroll to position [379, 0]
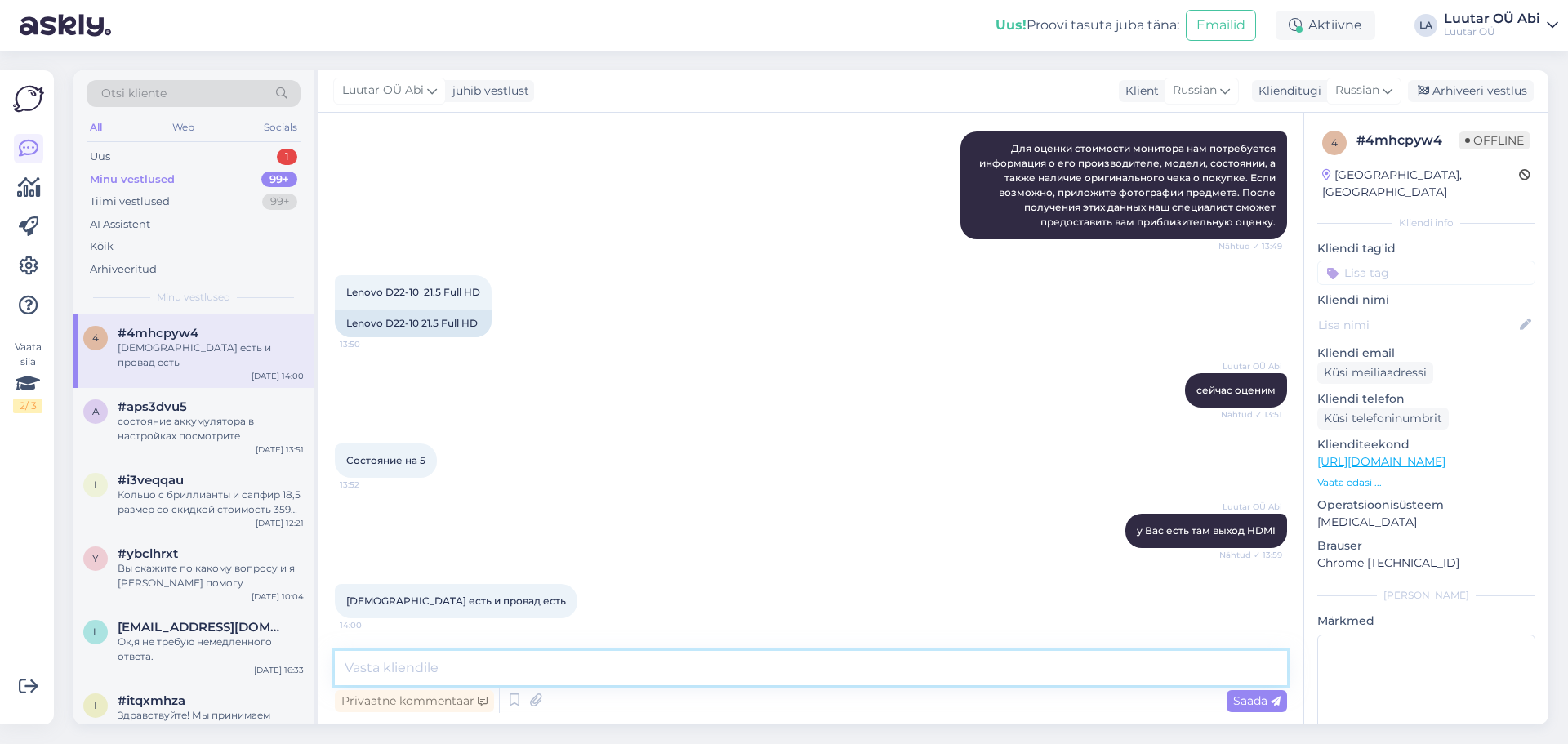
click at [628, 673] on textarea at bounding box center [811, 668] width 952 height 35
click at [347, 658] on textarea "20€" at bounding box center [811, 668] width 952 height 35
click at [348, 659] on textarea "20€" at bounding box center [811, 668] width 952 height 35
click at [394, 667] on textarea "до 20€" at bounding box center [811, 668] width 952 height 35
type textarea "до 20€ можем предложить"
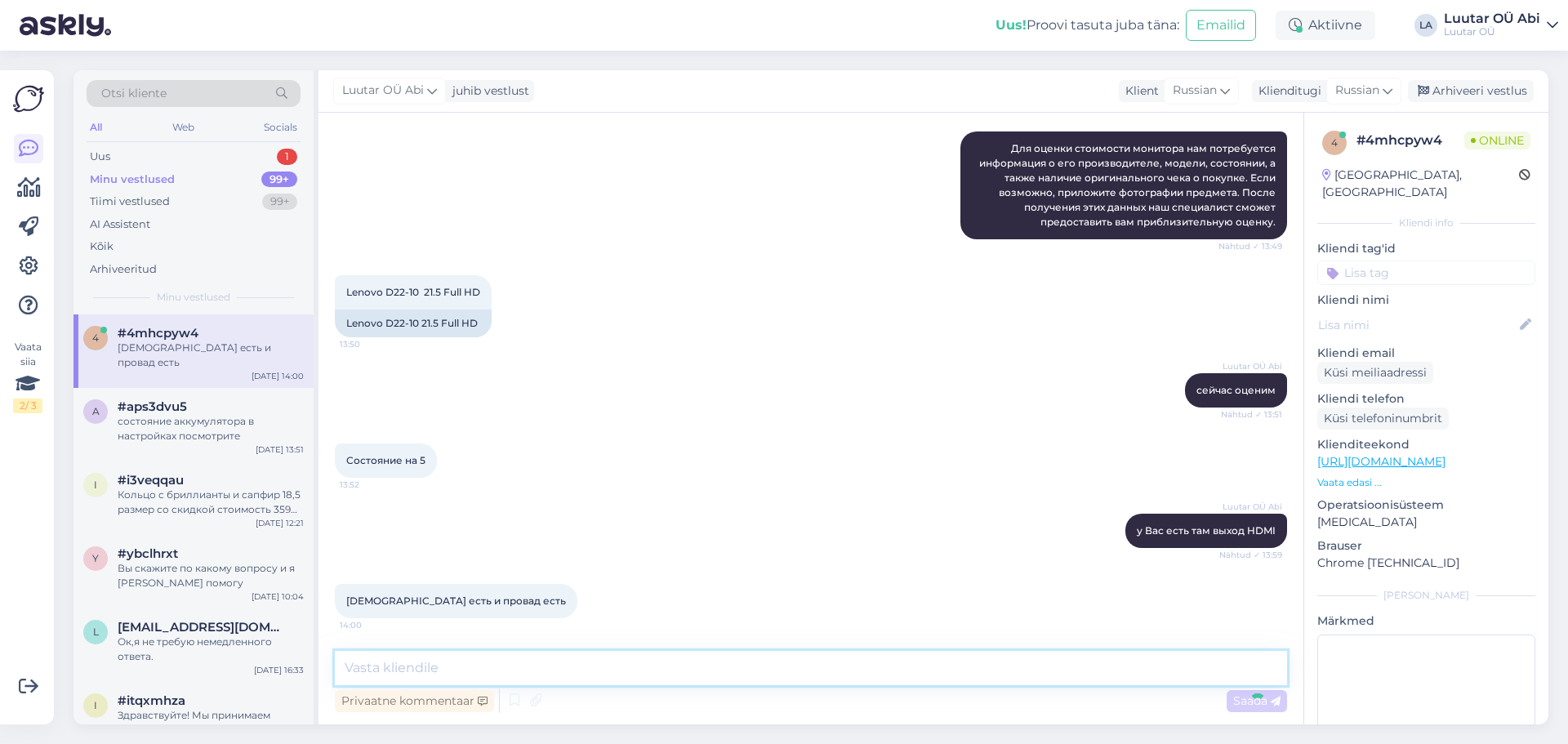
scroll to position [450, 0]
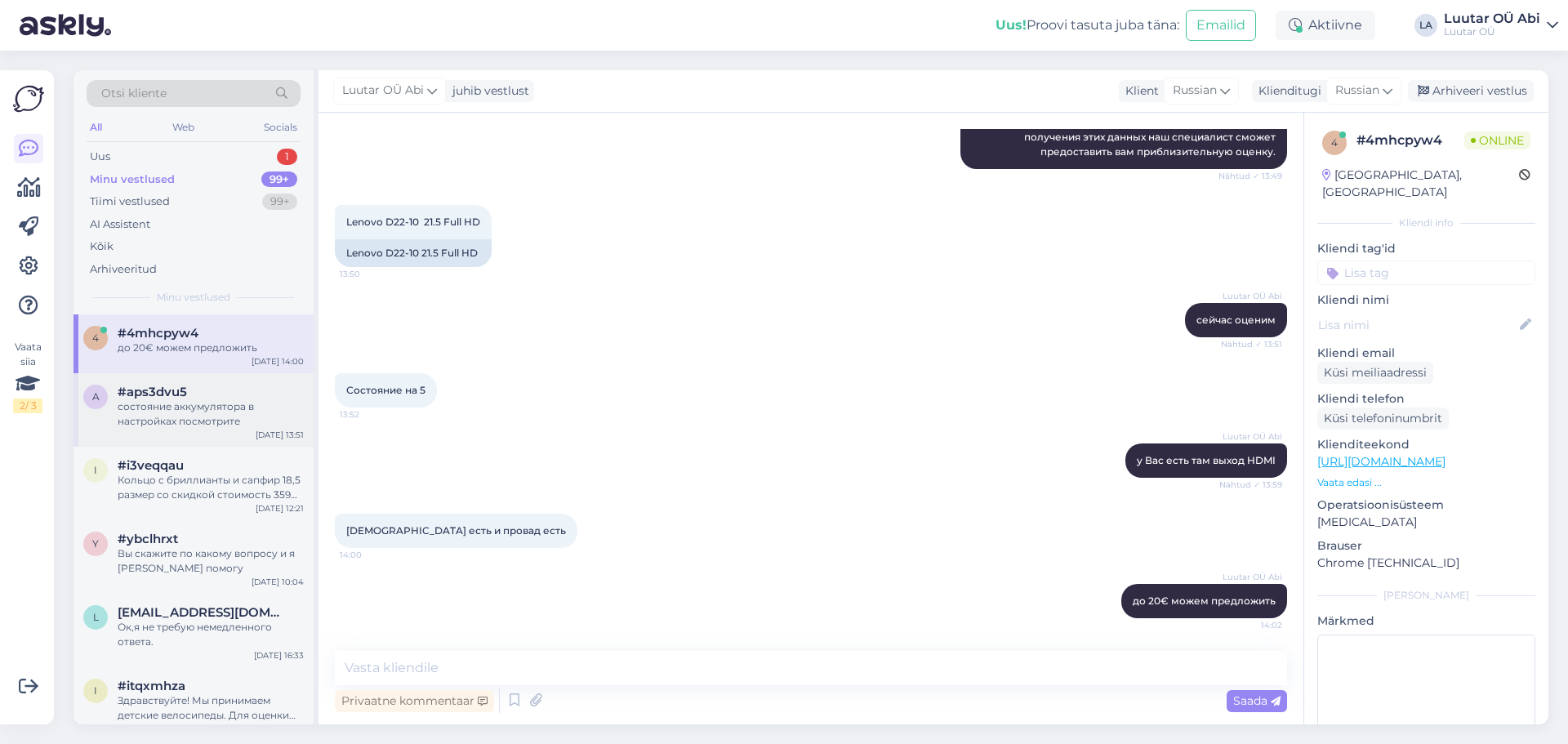
click at [176, 407] on div "состояние аккумулятора в настройках посмотрите" at bounding box center [210, 414] width 186 height 30
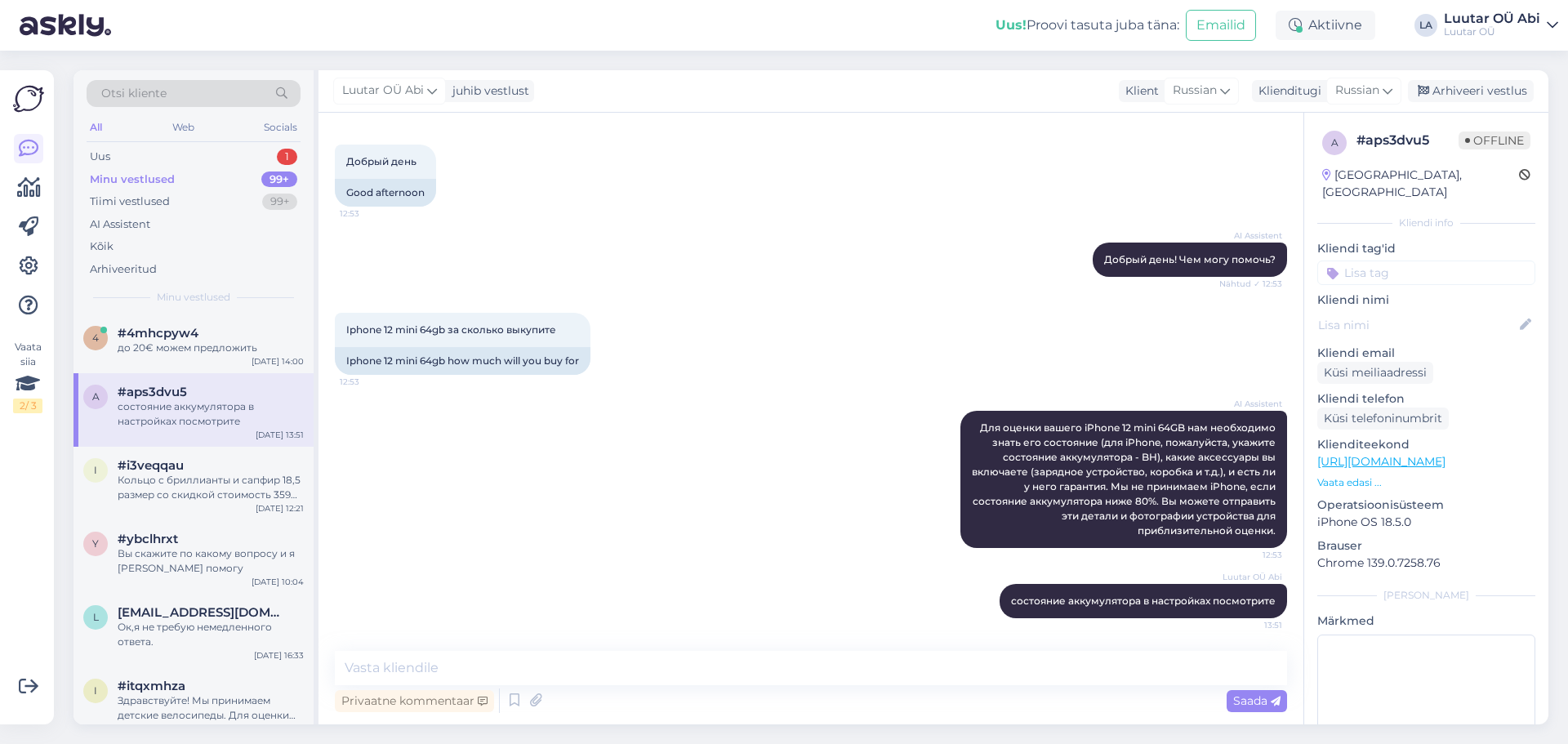
scroll to position [71, 0]
click at [242, 153] on div "Uus 1" at bounding box center [194, 156] width 214 height 23
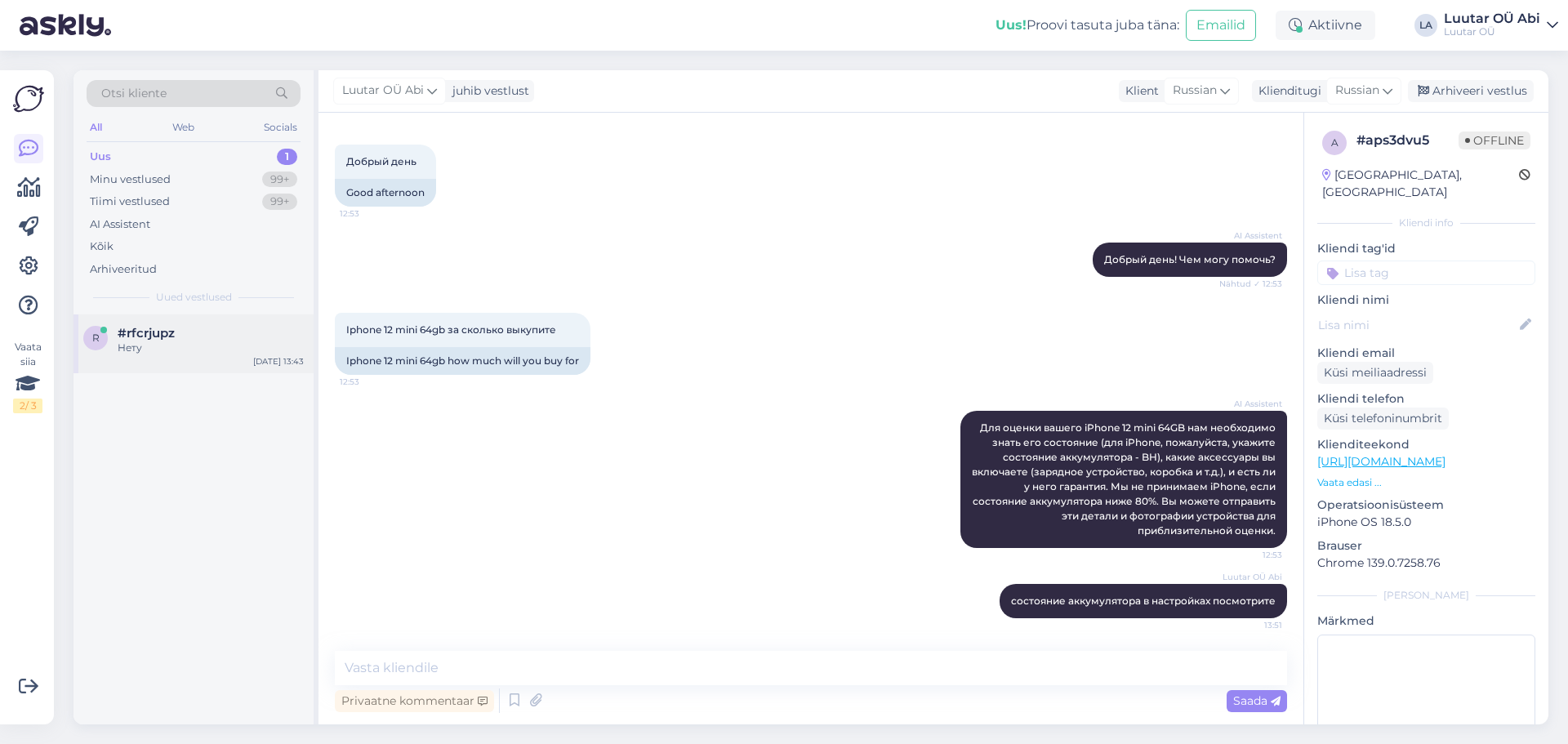
click at [217, 325] on div "r #rfcrjupz Нету [DATE] 13:43" at bounding box center [193, 344] width 240 height 59
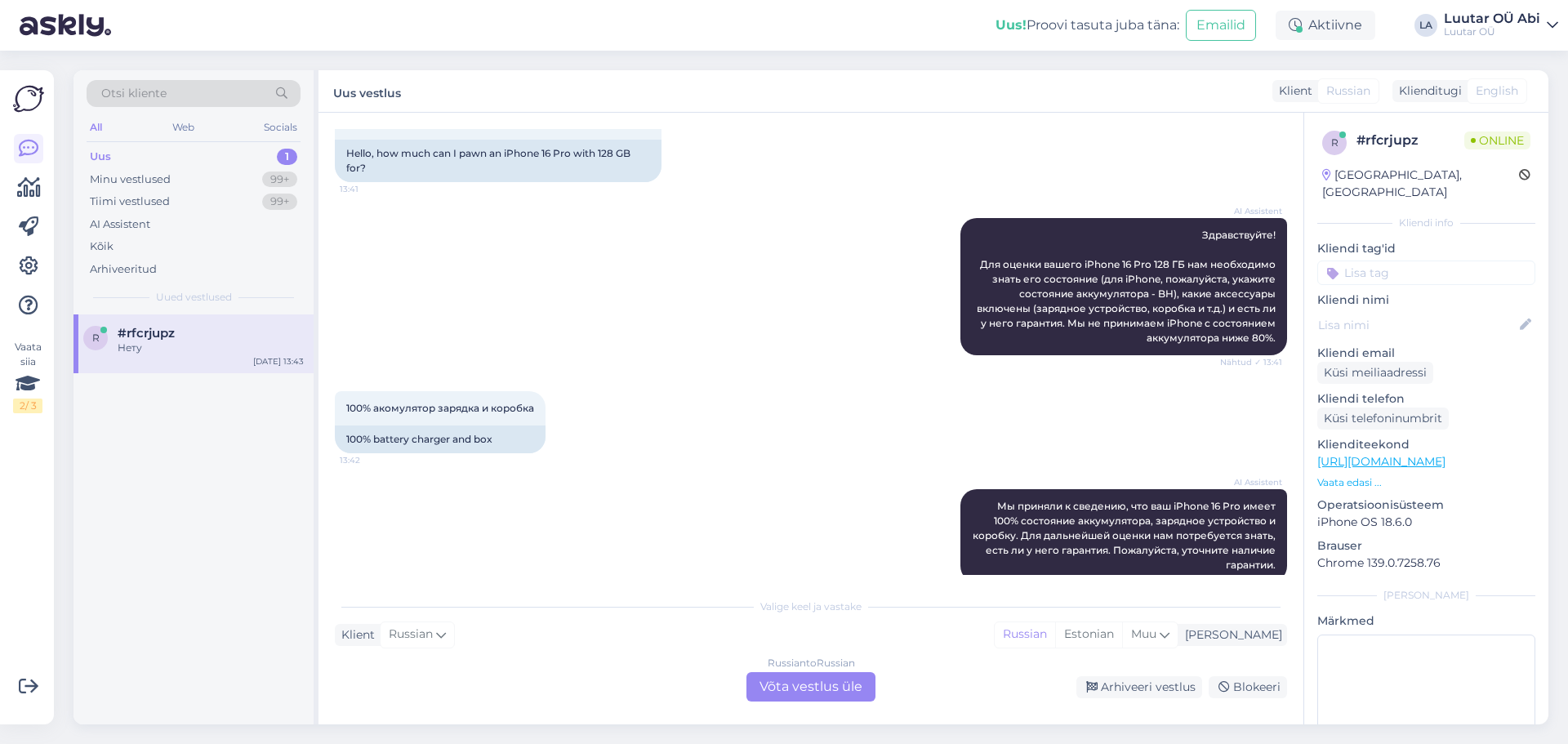
scroll to position [0, 0]
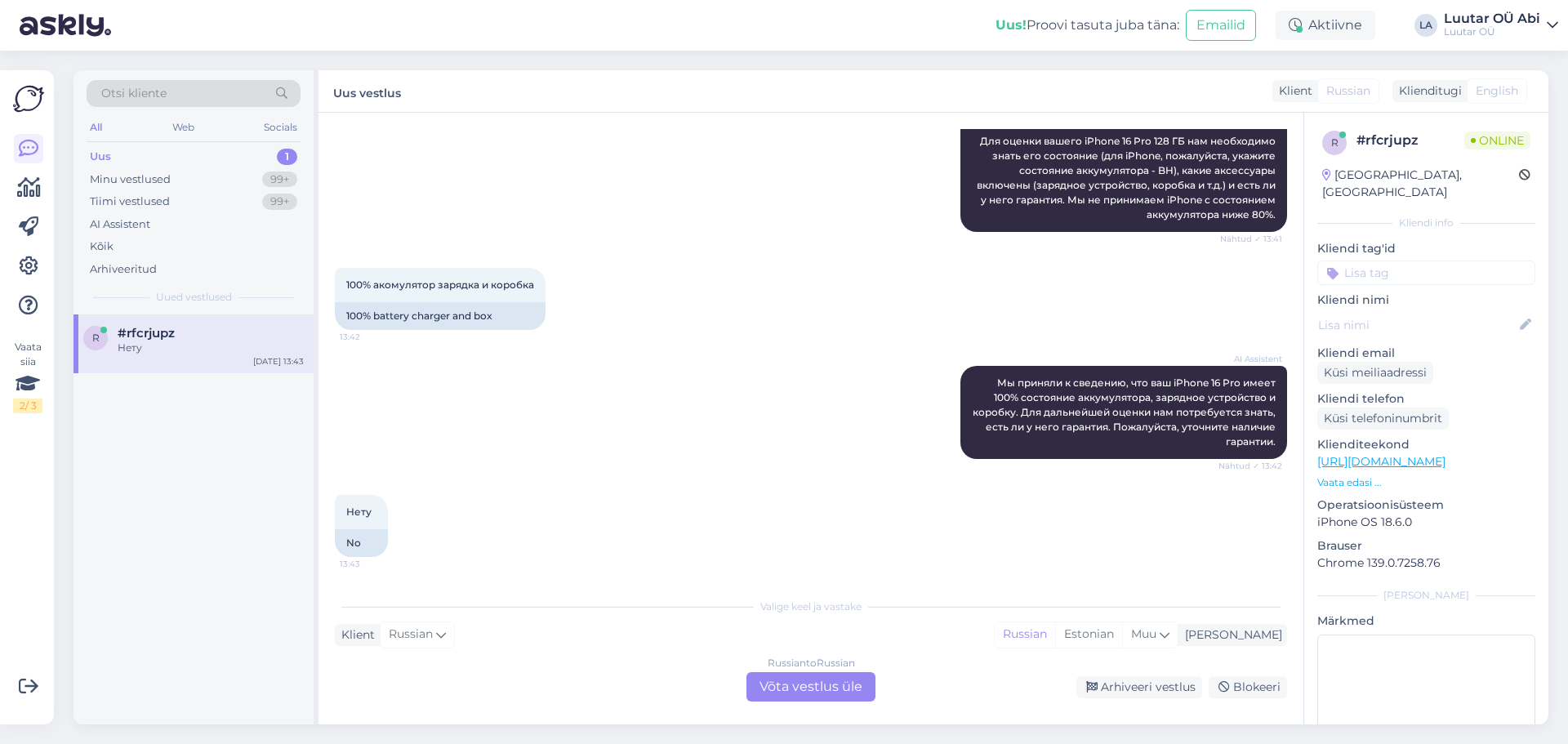
click at [823, 689] on div "Russian to Russian Võta vestlus üle" at bounding box center [811, 687] width 129 height 30
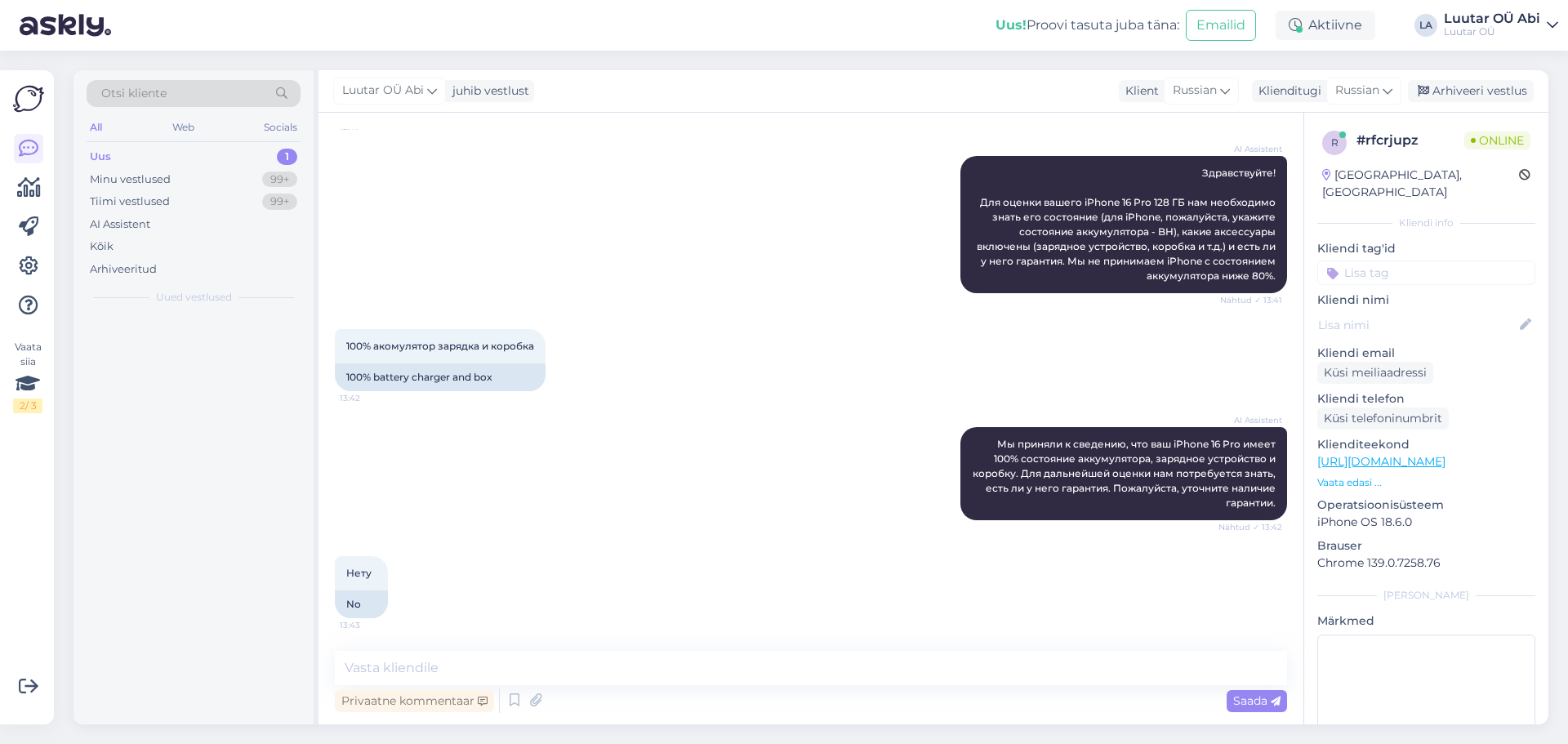
scroll to position [187, 0]
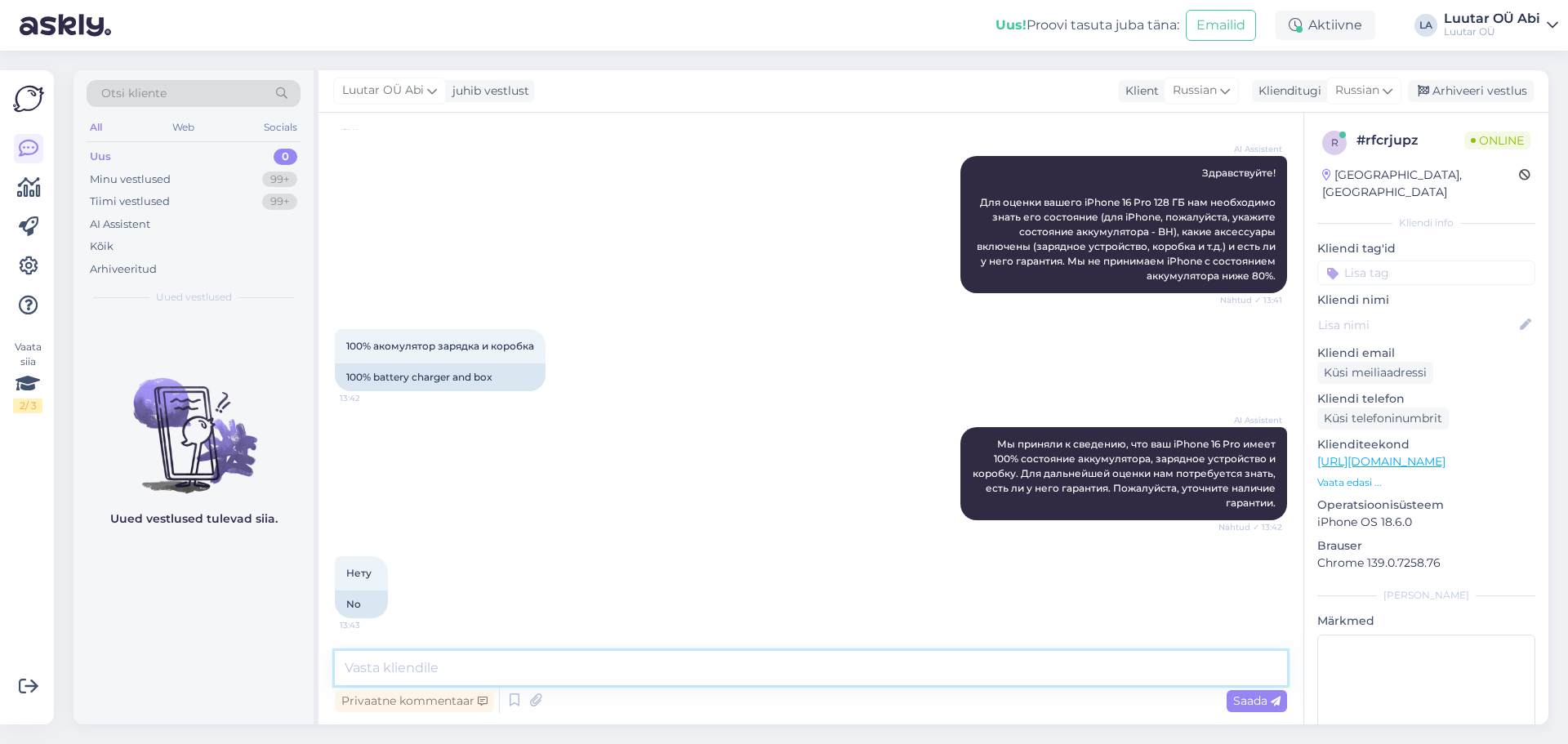
click at [784, 682] on textarea at bounding box center [811, 668] width 952 height 35
type textarea "до 430 можем предложить"
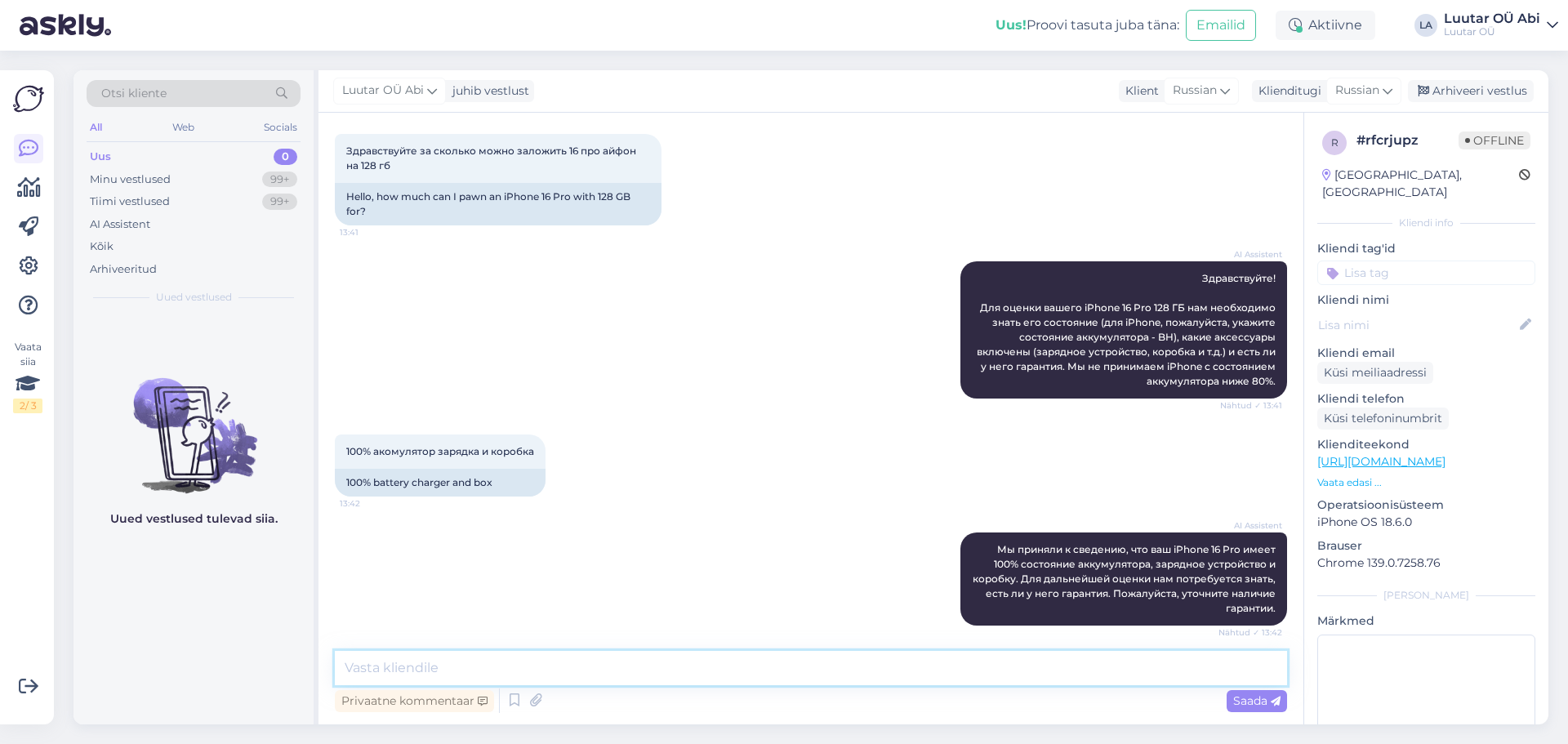
scroll to position [0, 0]
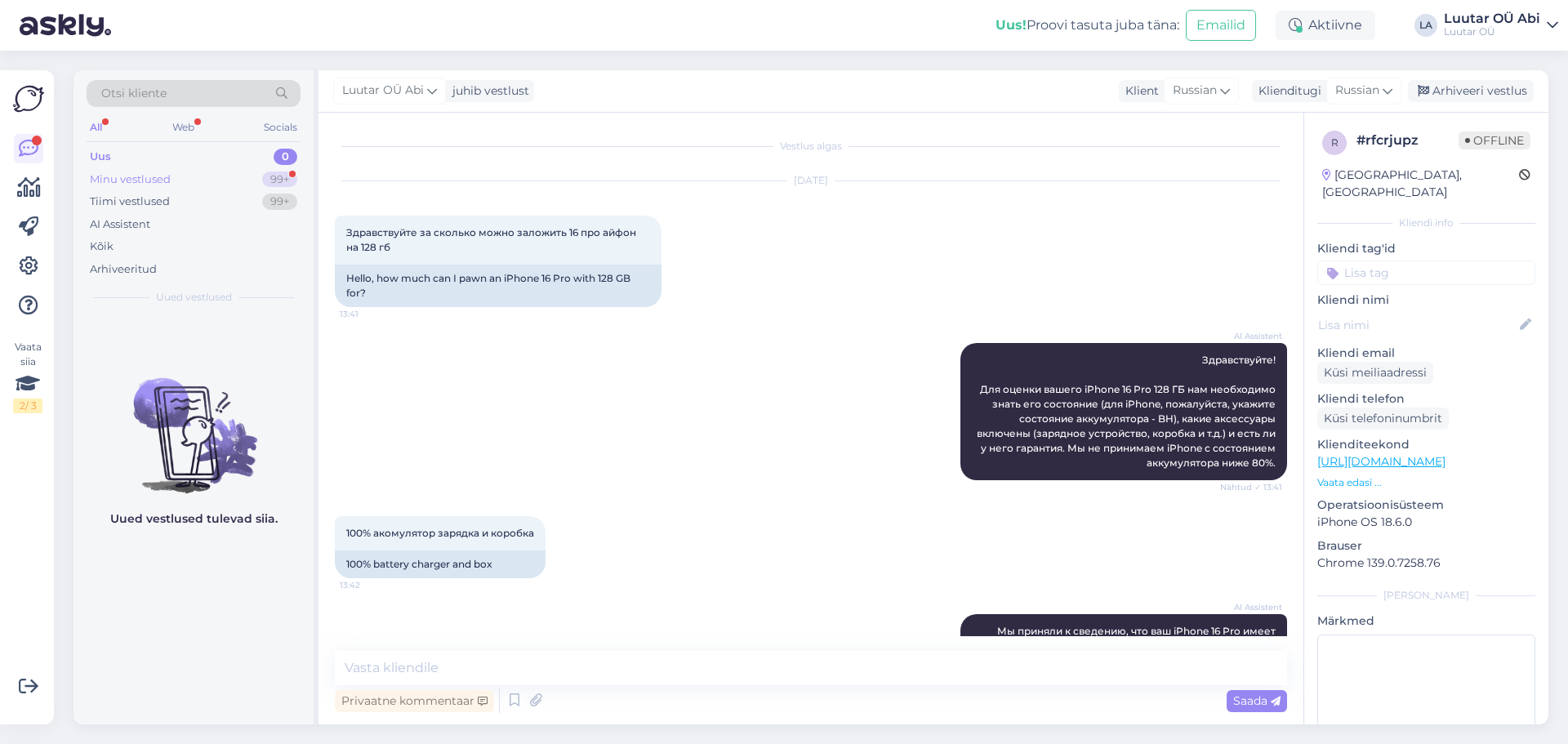
click at [242, 171] on div "Minu vestlused 99+" at bounding box center [194, 179] width 214 height 23
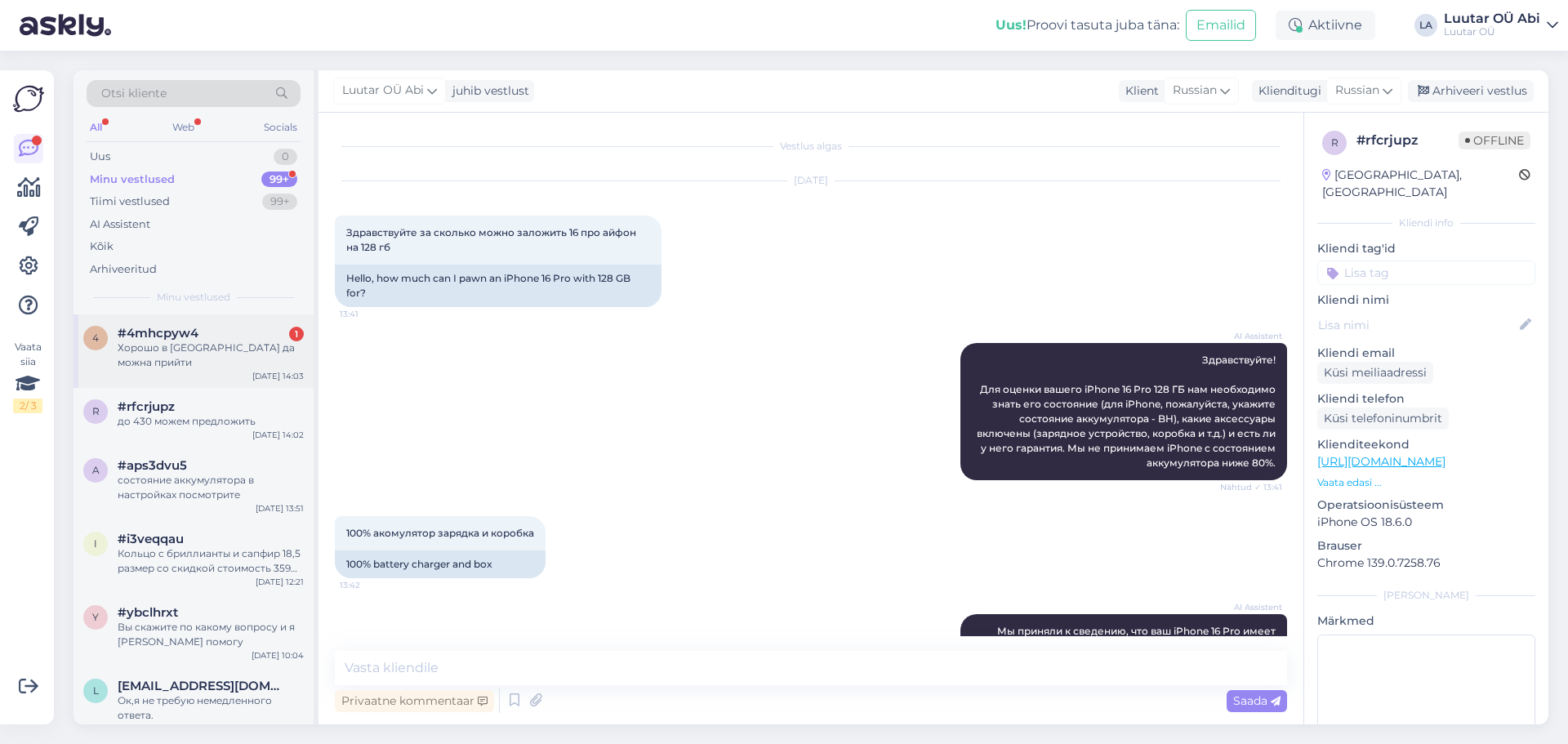
click at [203, 342] on div "Хорошо в [GEOGRAPHIC_DATA] да можна прийти" at bounding box center [210, 356] width 186 height 30
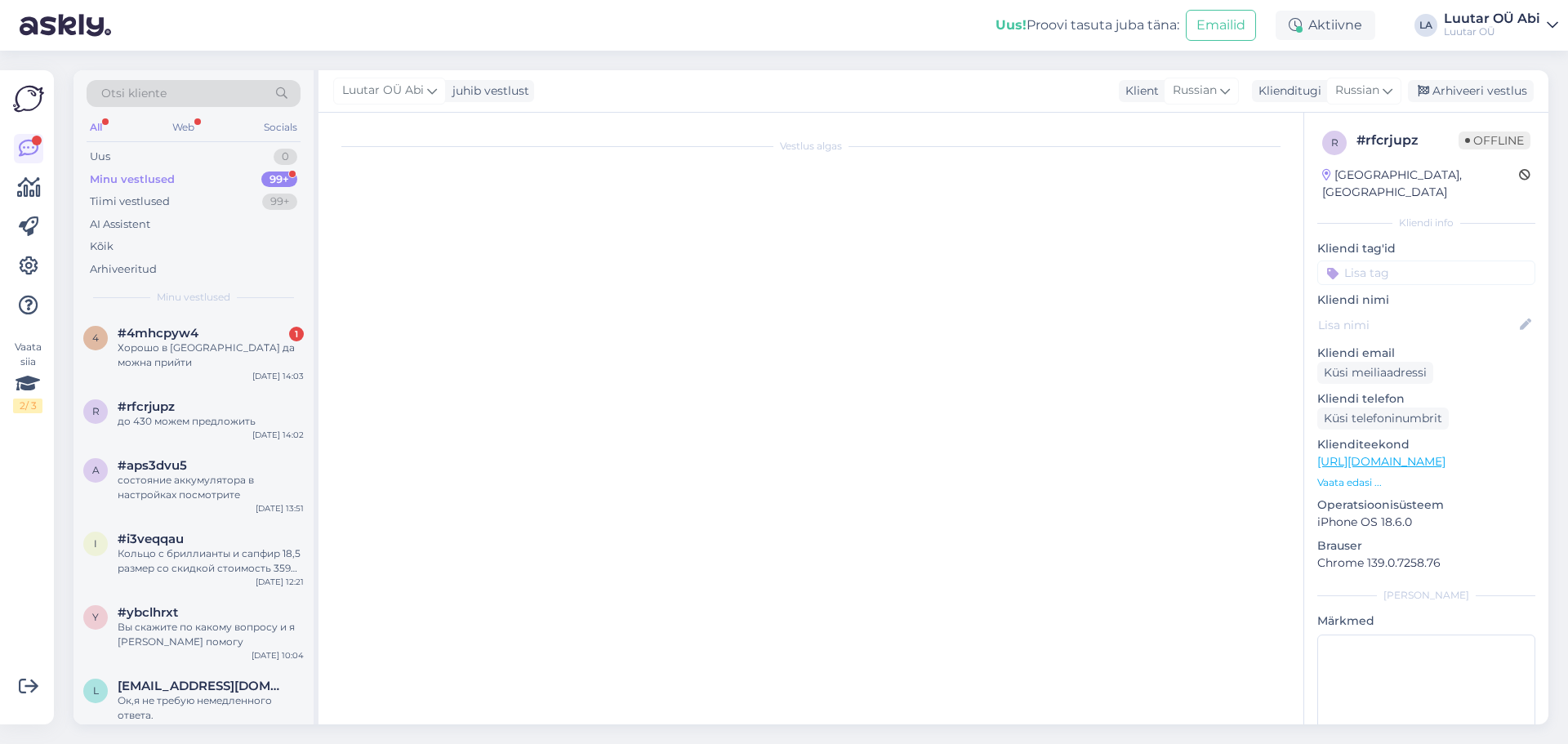
scroll to position [521, 0]
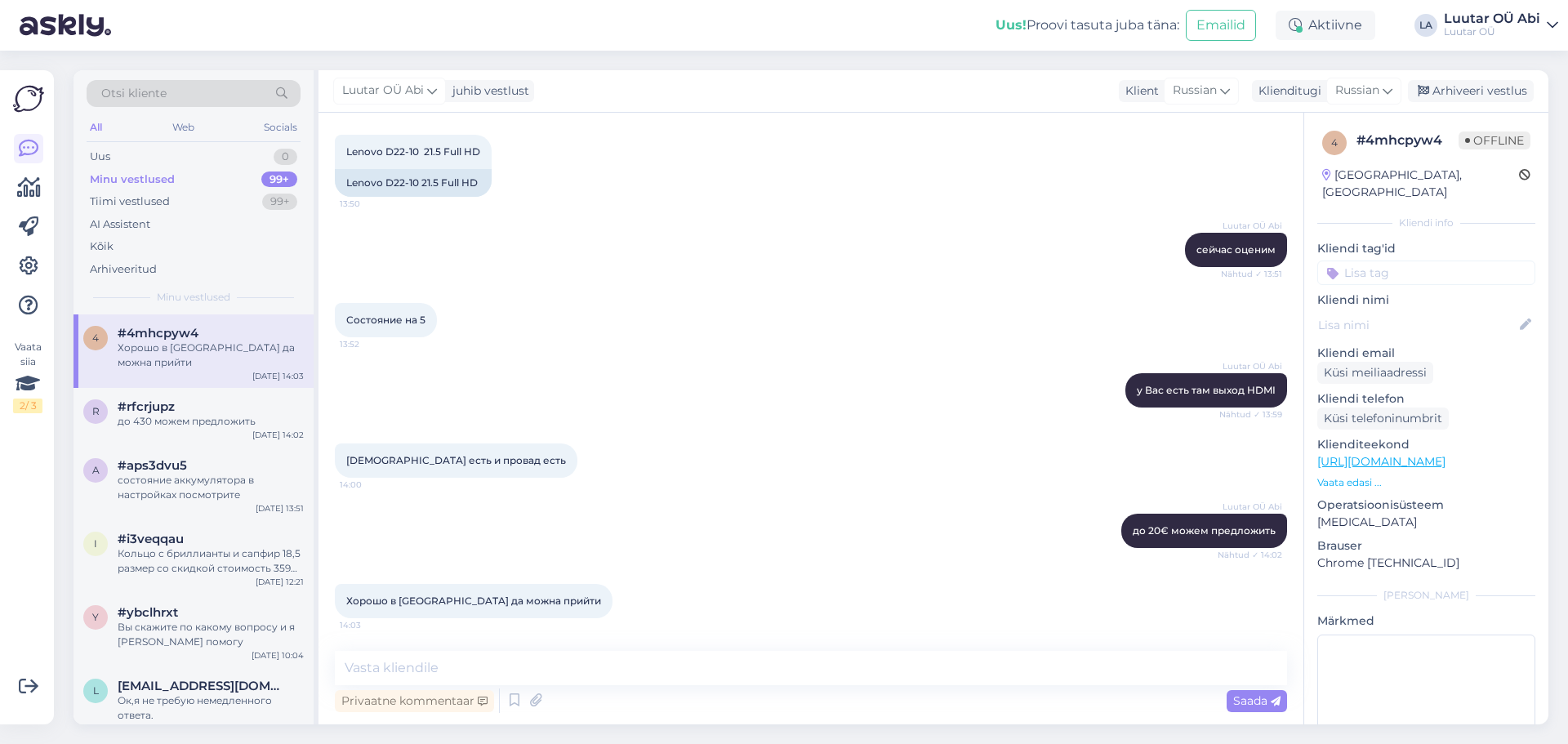
click at [625, 393] on div "Luutar OÜ Abi у Вас есть там выход HDMI Nähtud ✓ 13:59" at bounding box center [811, 390] width 952 height 70
click at [610, 351] on div "Состояние на 5 13:52" at bounding box center [811, 319] width 952 height 70
click at [546, 667] on textarea at bounding box center [811, 668] width 952 height 35
type textarea "да конечно"
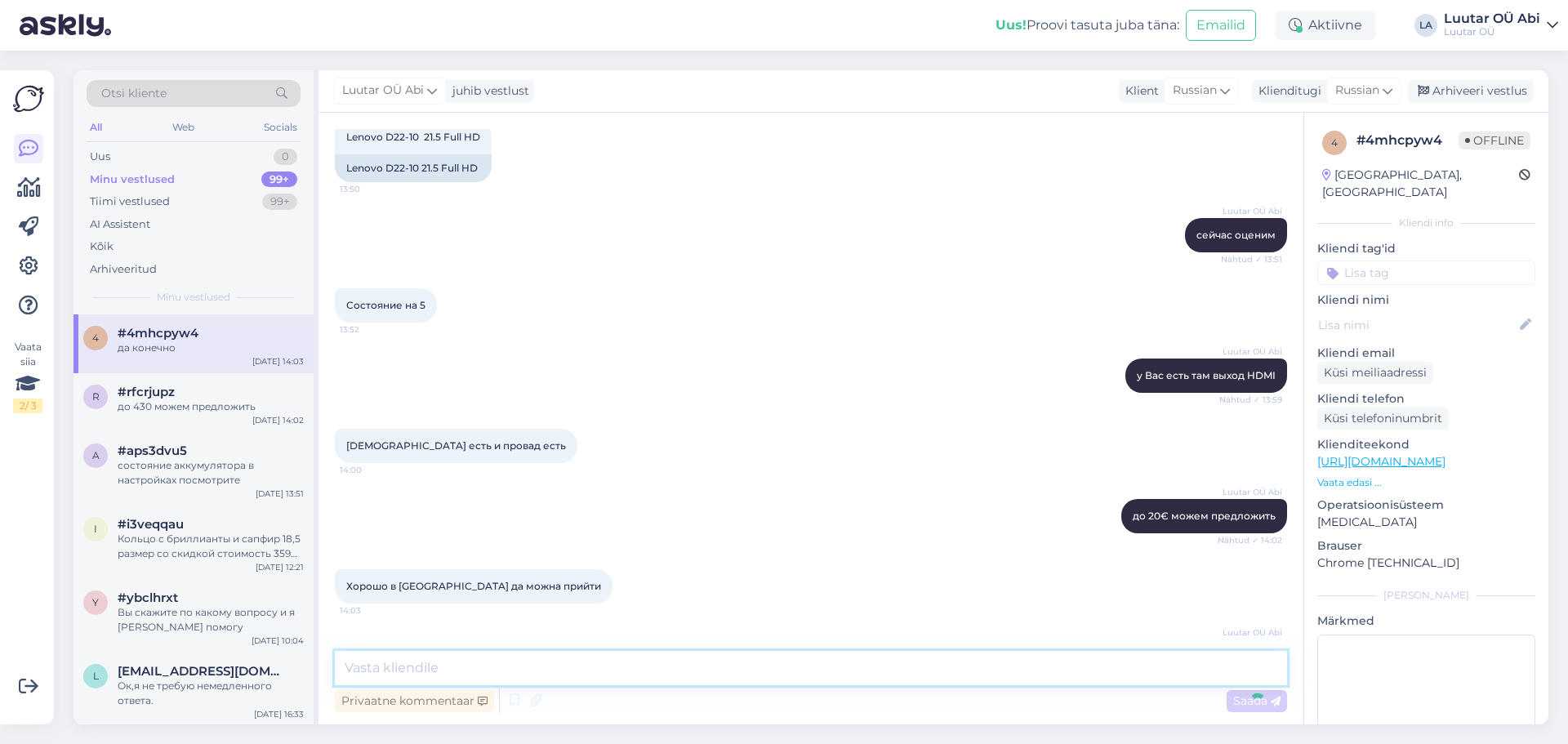
scroll to position [591, 0]
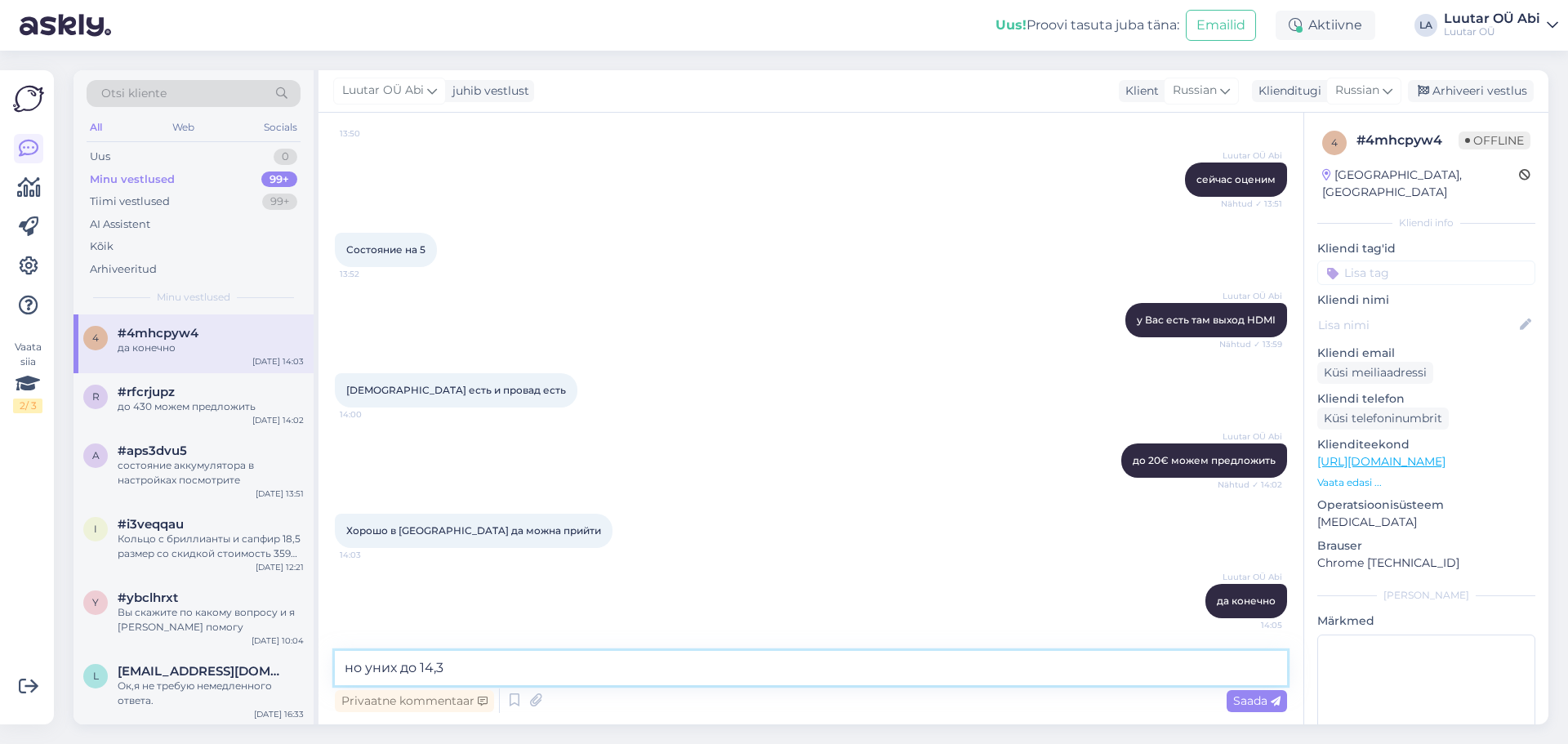
click at [374, 671] on textarea "но уних до 14,3" at bounding box center [811, 668] width 952 height 35
click at [480, 674] on textarea "но у них до 14,3" at bounding box center [811, 668] width 952 height 35
type textarea "но у них до 14:30 обед"
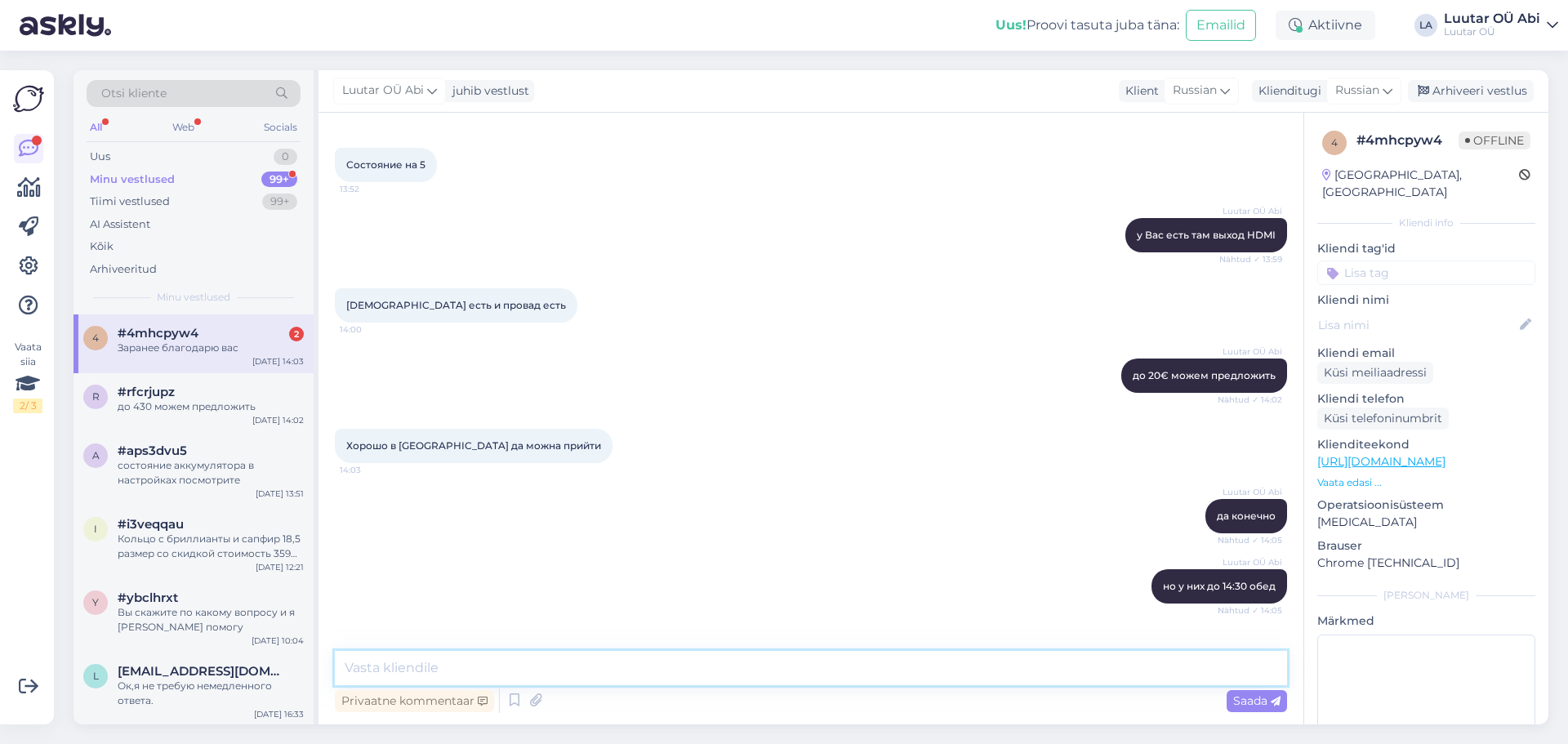
scroll to position [801, 0]
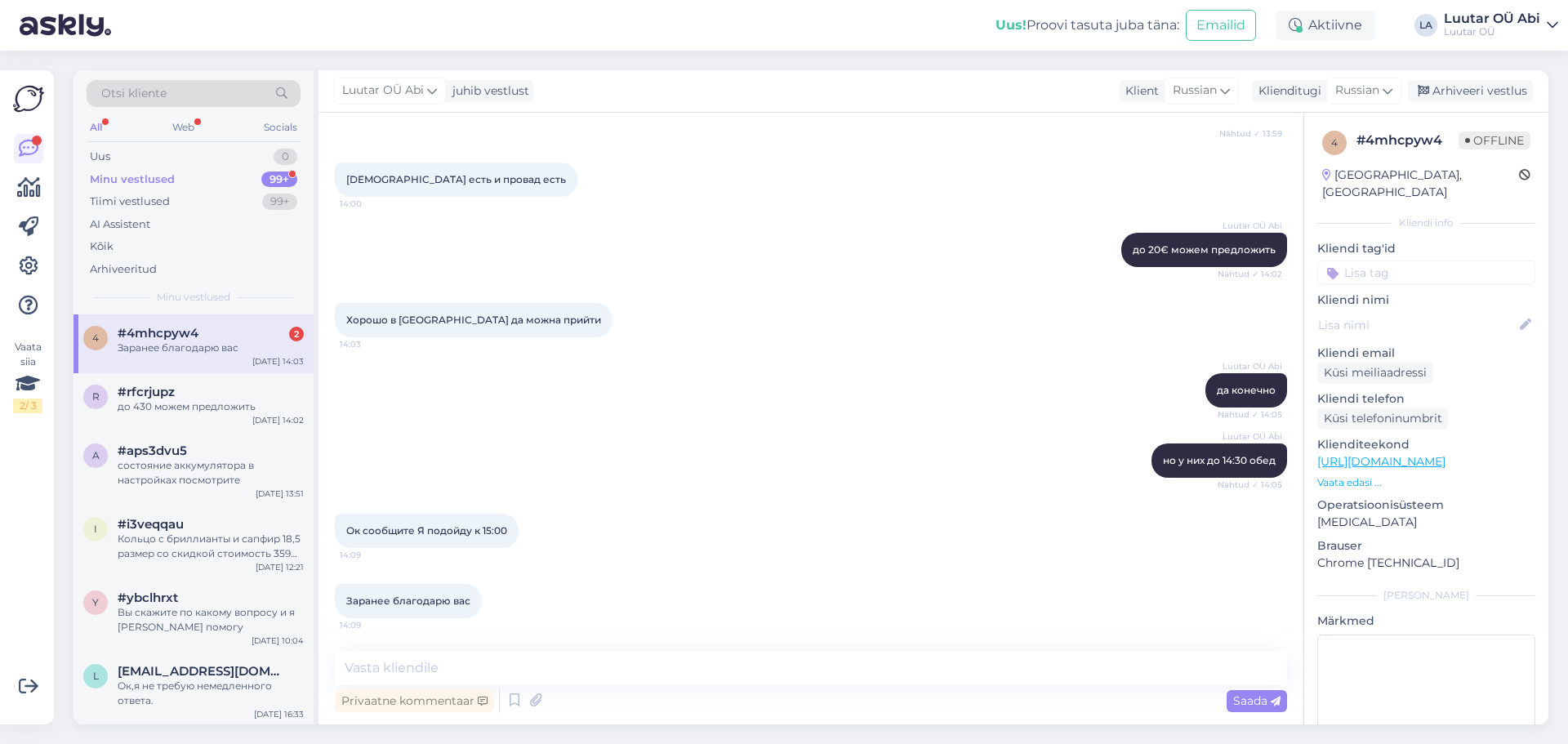
click at [152, 339] on span "#4mhcpyw4" at bounding box center [158, 333] width 81 height 15
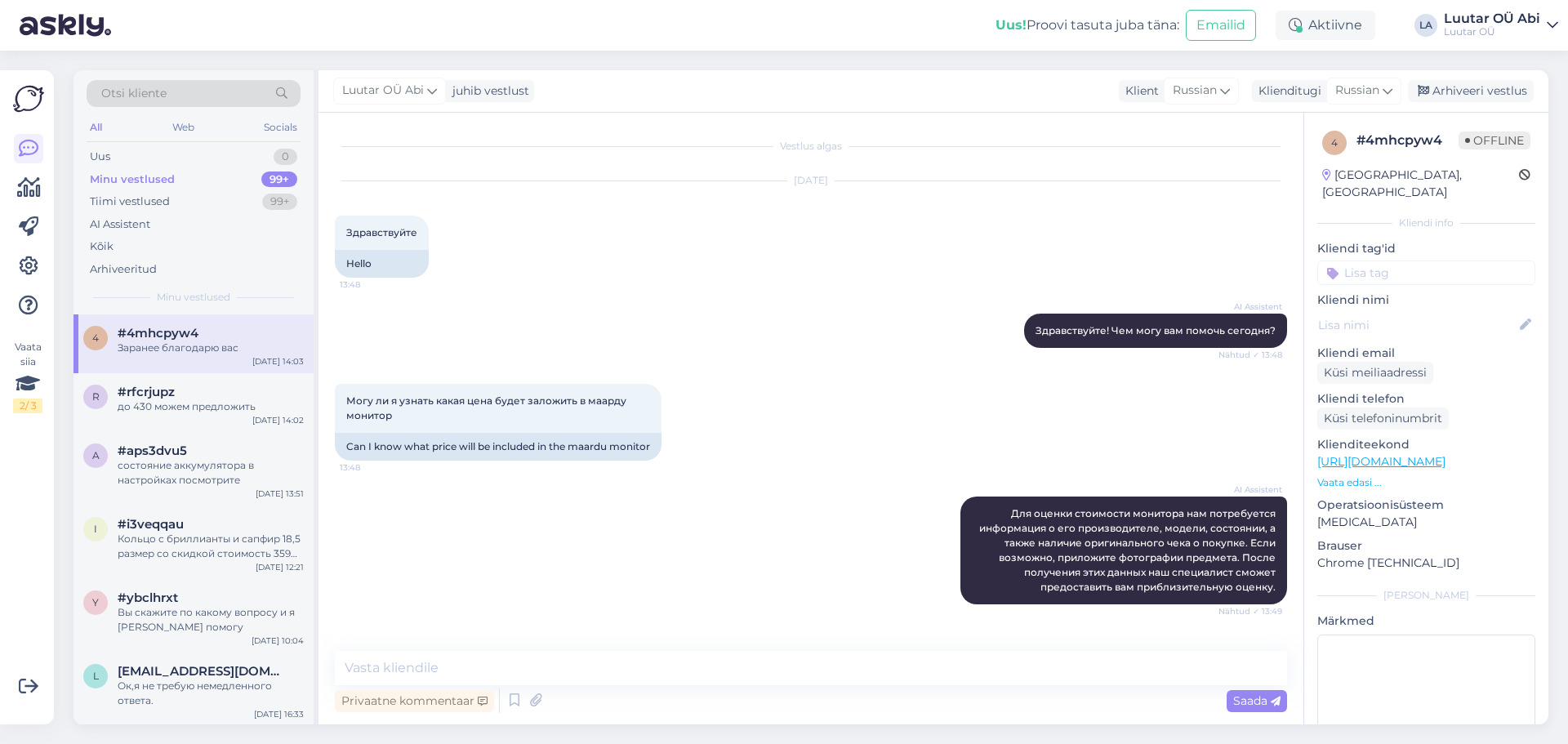
click at [805, 470] on div "Могу ли я узнать какая цена будет заложить в маарду монитор 13:48 Can I know wh…" at bounding box center [811, 422] width 952 height 113
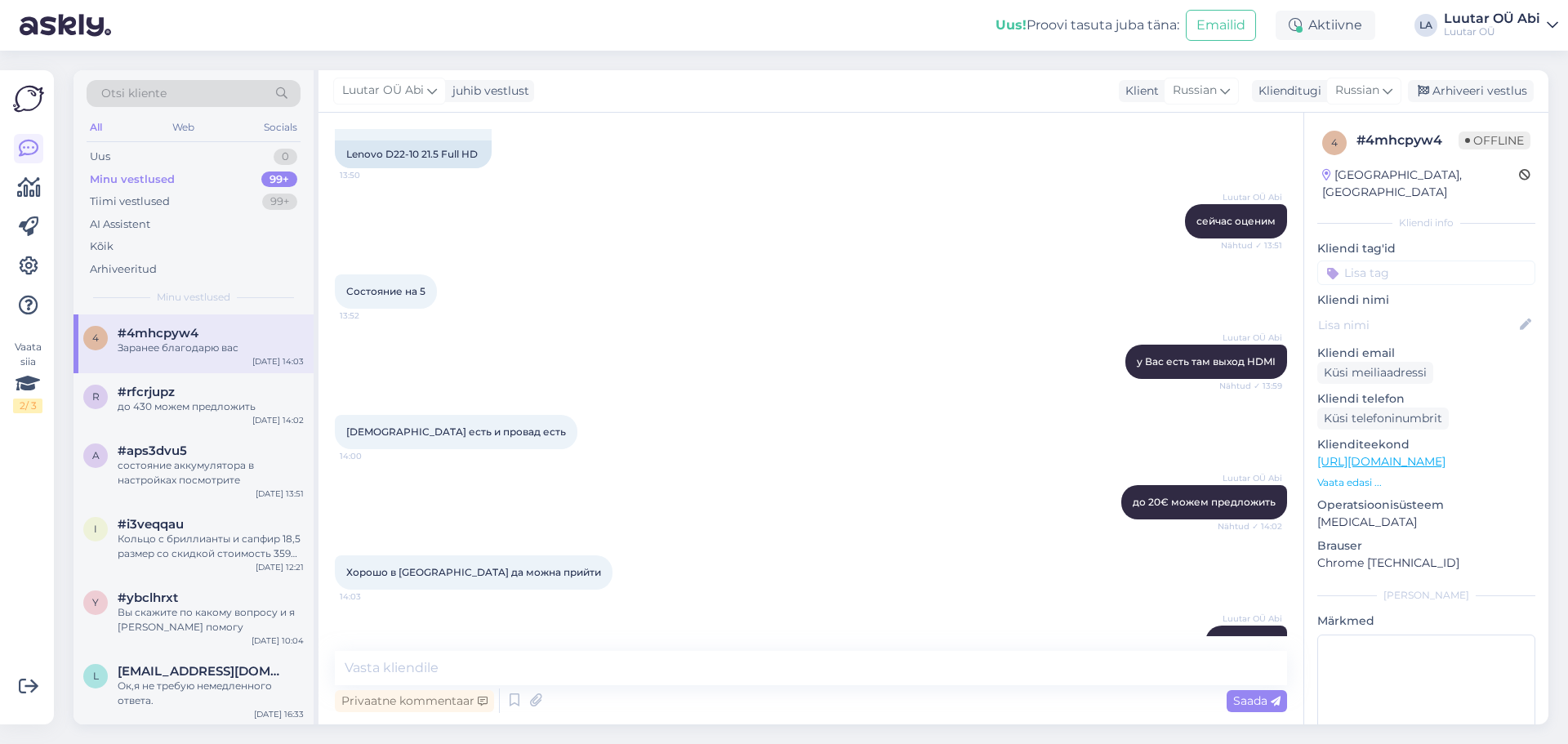
scroll to position [801, 0]
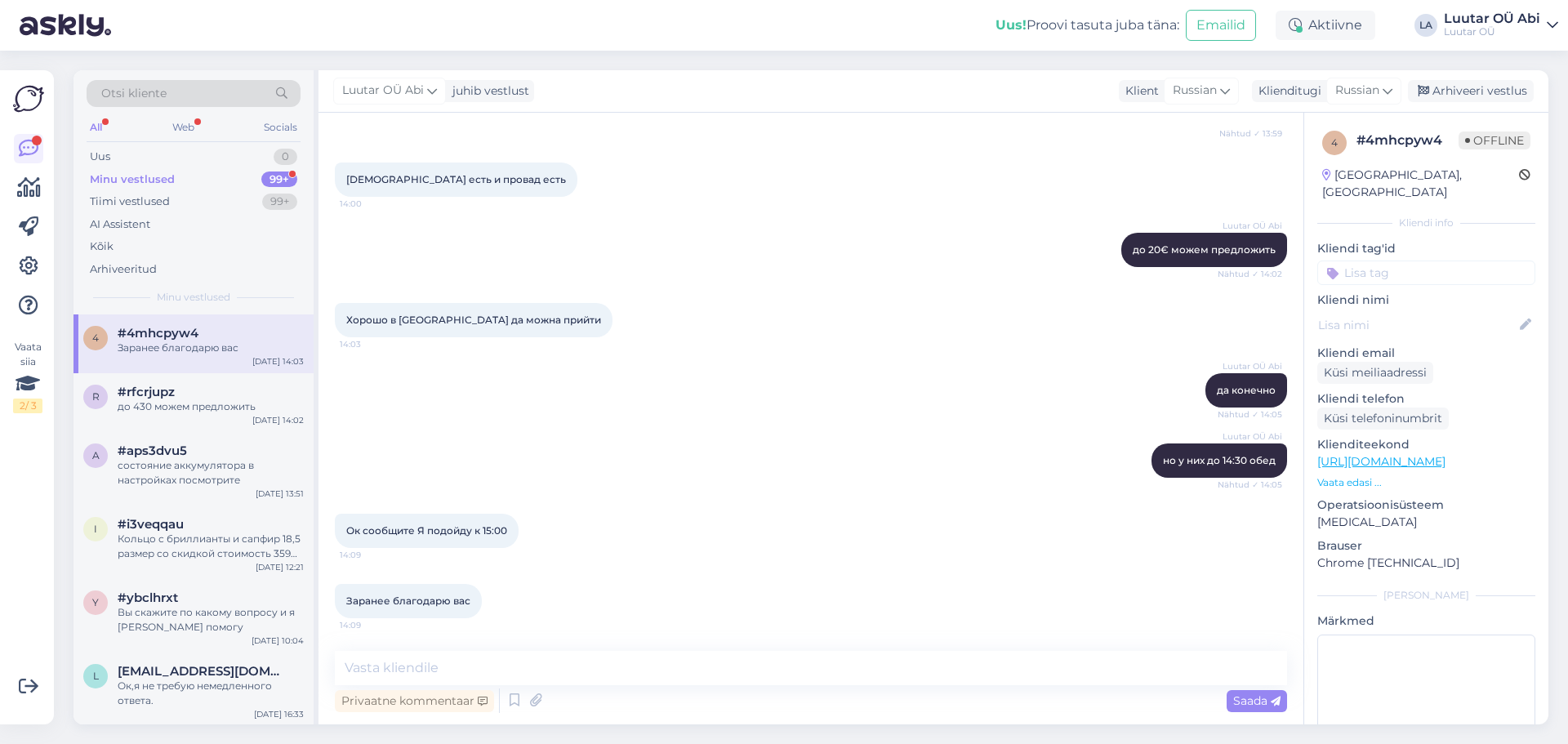
click at [153, 180] on div "Minu vestlused" at bounding box center [132, 180] width 85 height 17
click at [557, 412] on div "Luutar OÜ Abi да конечно Nähtud ✓ 14:05" at bounding box center [811, 390] width 952 height 70
click at [280, 177] on div "99+" at bounding box center [280, 180] width 36 height 17
